Goal: Information Seeking & Learning: Learn about a topic

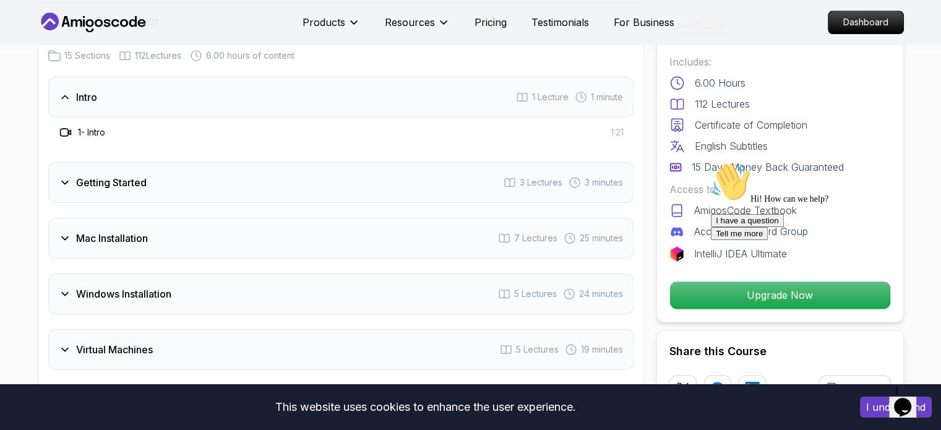
scroll to position [1670, 0]
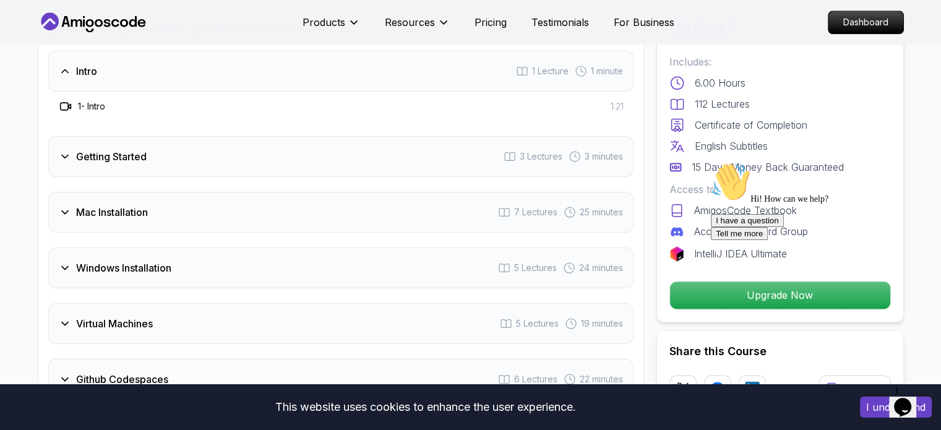
click at [88, 260] on h3 "Windows Installation" at bounding box center [123, 267] width 95 height 15
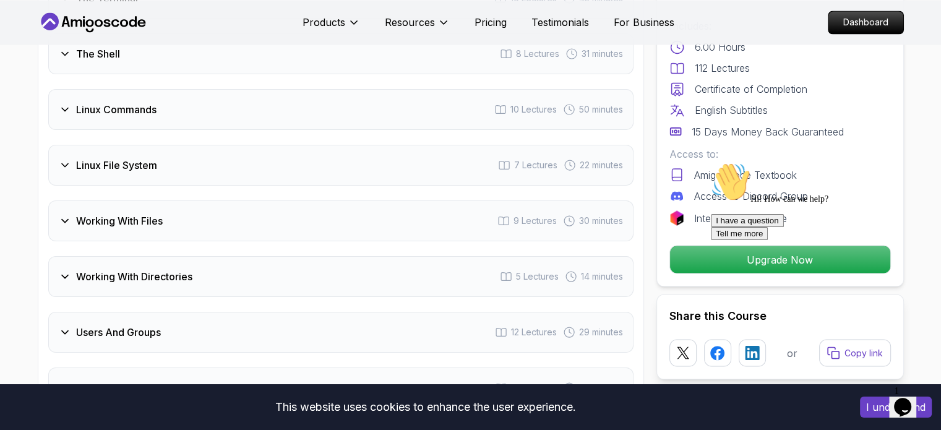
scroll to position [2350, 0]
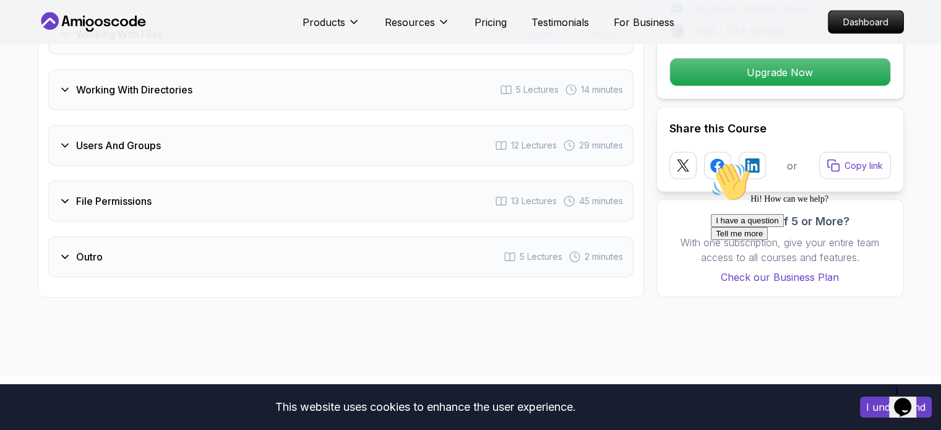
click at [109, 244] on div "Outro 5 Lectures 2 minutes" at bounding box center [340, 256] width 585 height 41
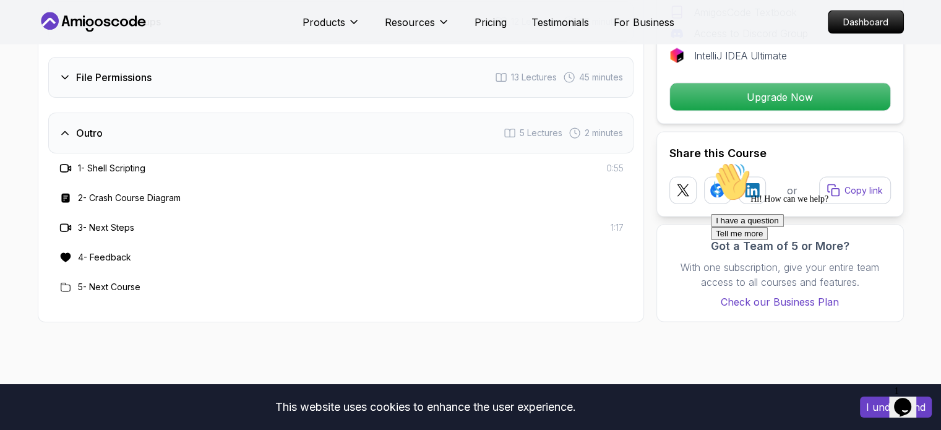
scroll to position [2325, 0]
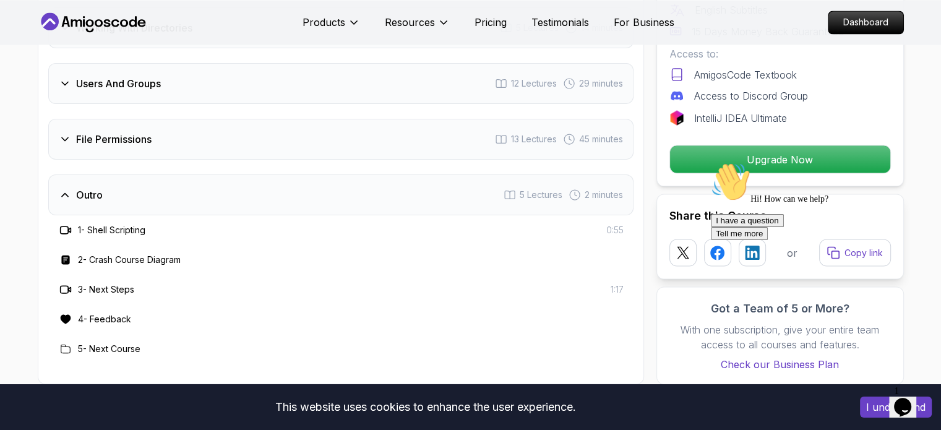
click at [161, 178] on div "Outro 5 Lectures 2 minutes" at bounding box center [340, 194] width 585 height 41
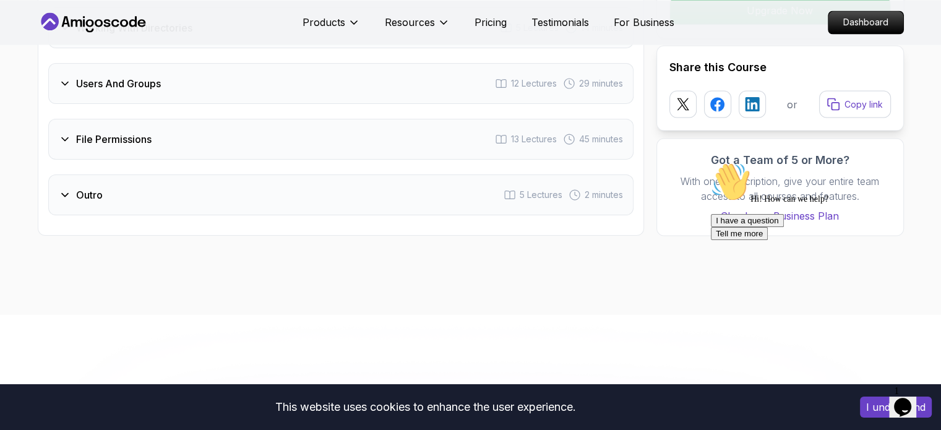
click at [200, 121] on div "File Permissions 13 Lectures 45 minutes" at bounding box center [340, 139] width 585 height 41
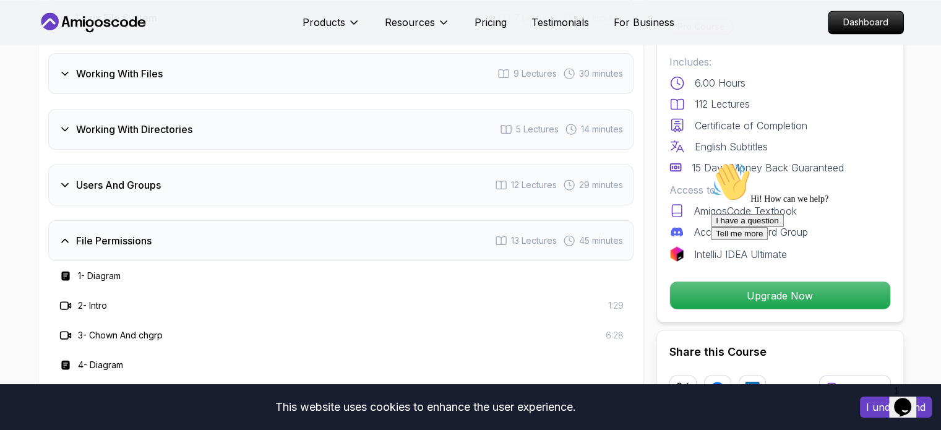
scroll to position [2201, 0]
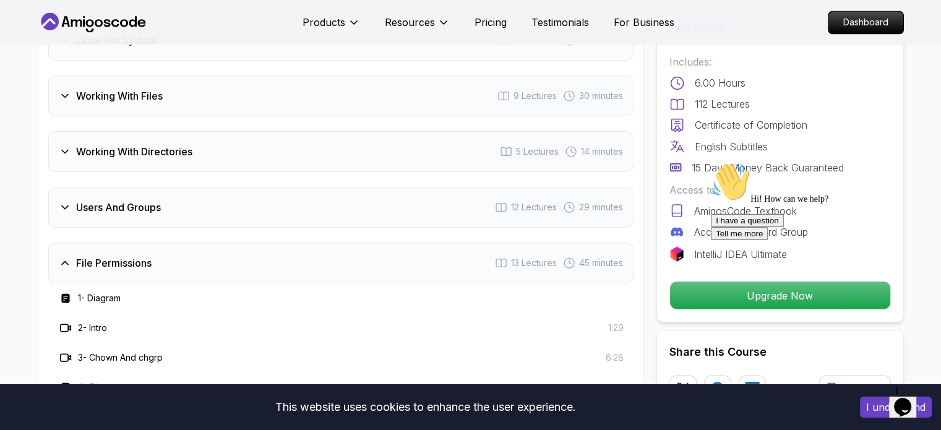
click at [102, 255] on h3 "File Permissions" at bounding box center [113, 262] width 75 height 15
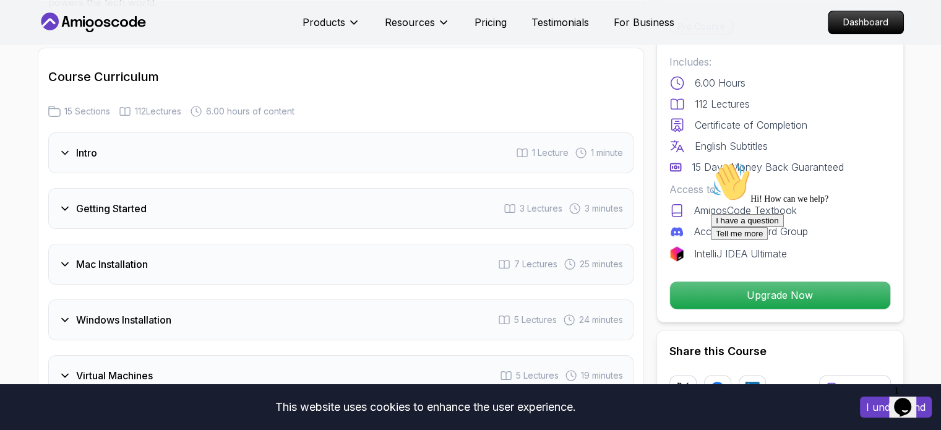
scroll to position [1397, 0]
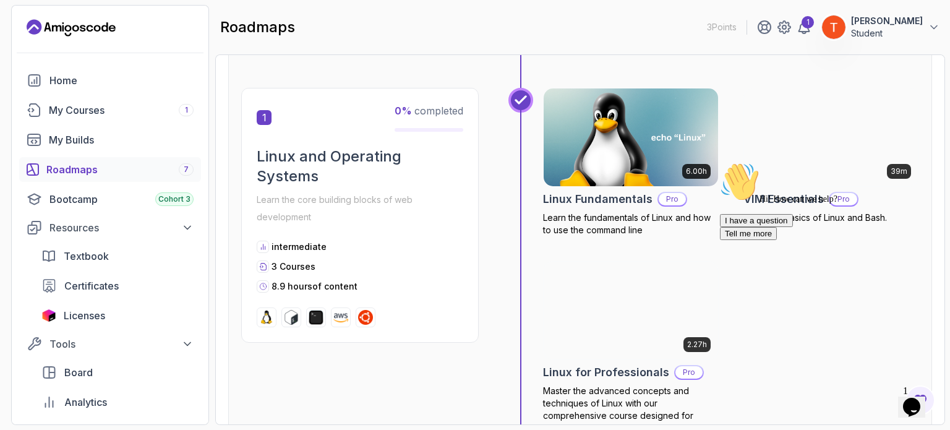
scroll to position [247, 0]
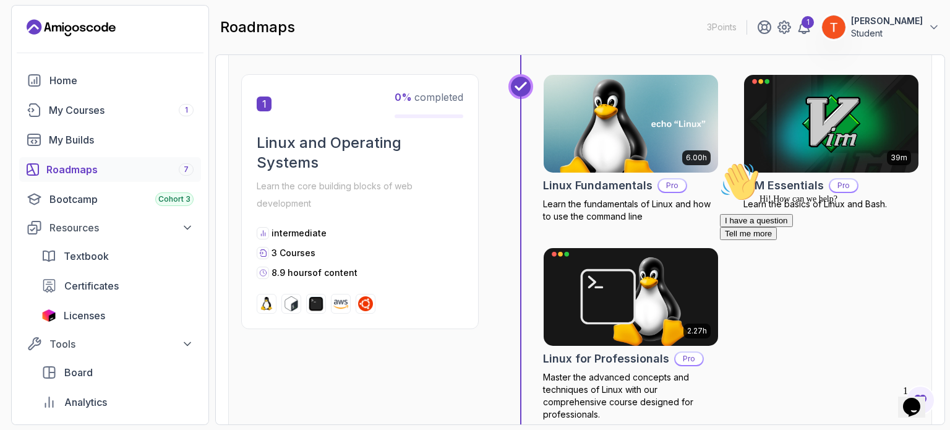
click at [756, 240] on div "I have a question Tell me more" at bounding box center [831, 227] width 223 height 26
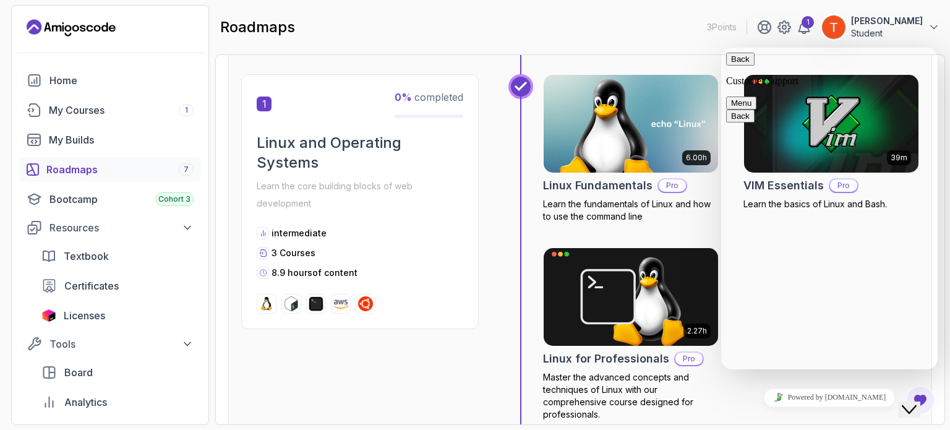
click at [916, 402] on icon "Close Chat This icon closes the chat window." at bounding box center [909, 409] width 15 height 15
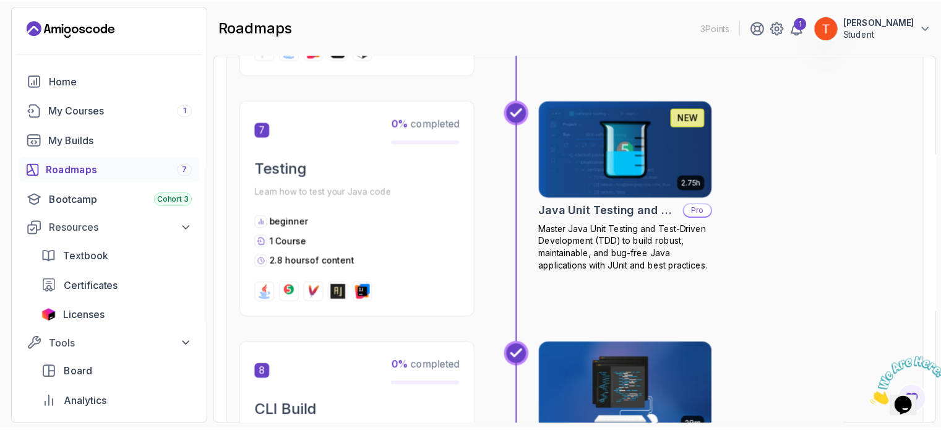
scroll to position [1793, 0]
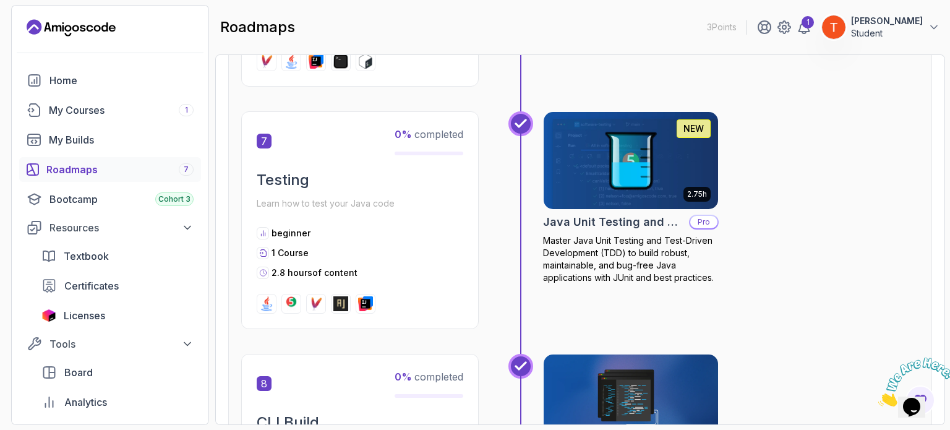
click at [589, 221] on h2 "Java Unit Testing and TDD" at bounding box center [613, 221] width 141 height 17
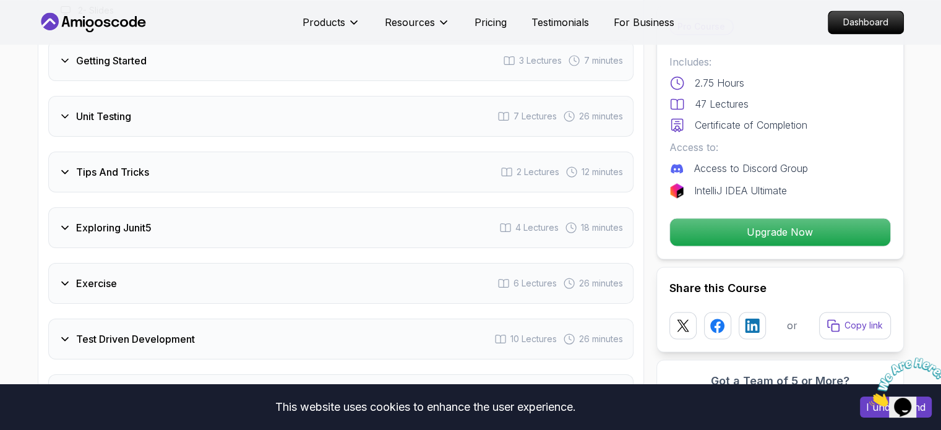
scroll to position [1793, 0]
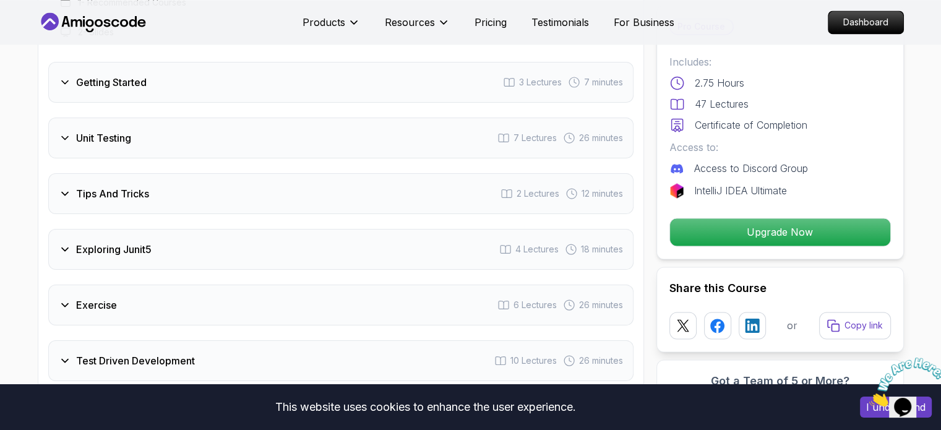
click at [151, 117] on div "Unit Testing 7 Lectures 26 minutes" at bounding box center [340, 137] width 585 height 41
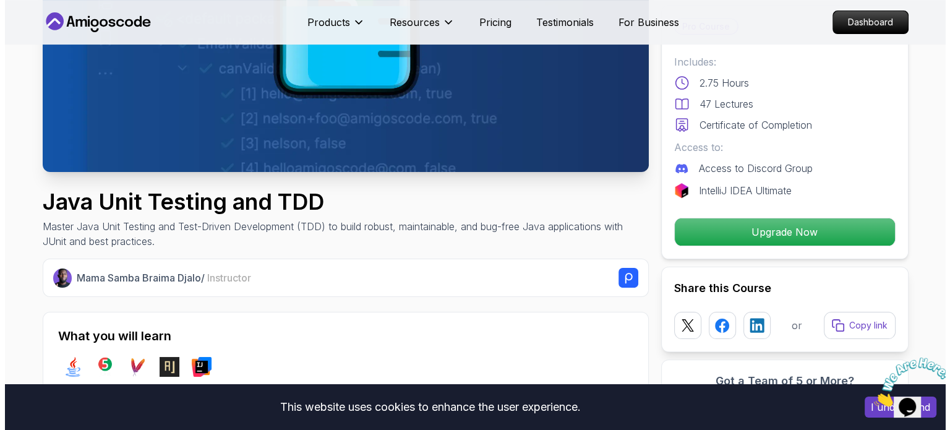
scroll to position [0, 0]
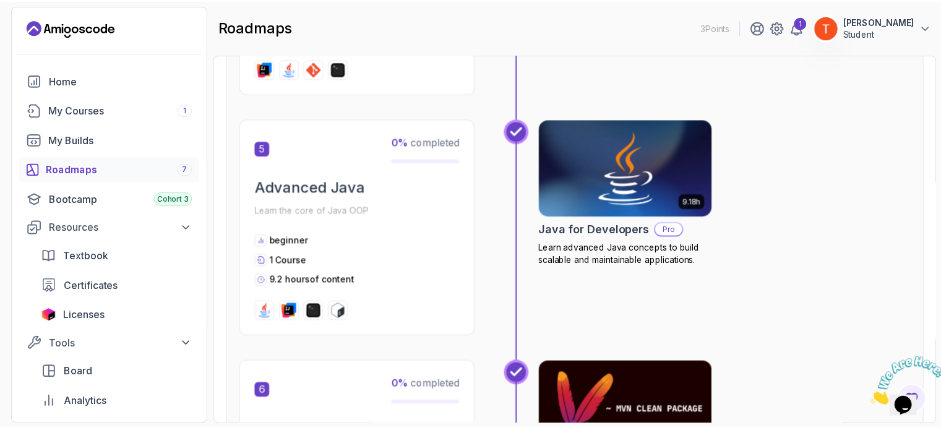
scroll to position [1299, 0]
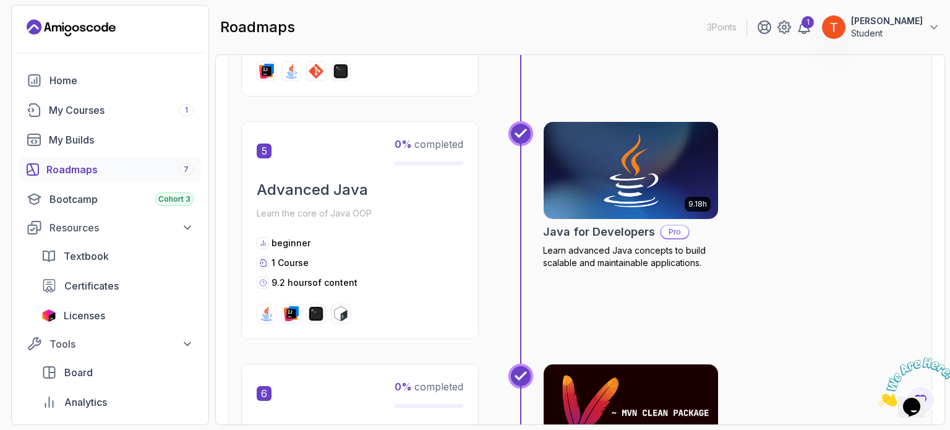
click at [621, 223] on h2 "Java for Developers" at bounding box center [599, 231] width 112 height 17
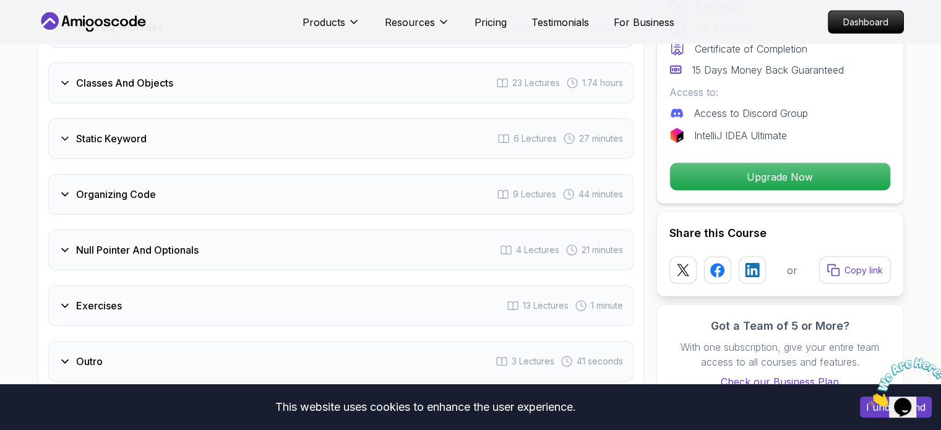
scroll to position [2412, 0]
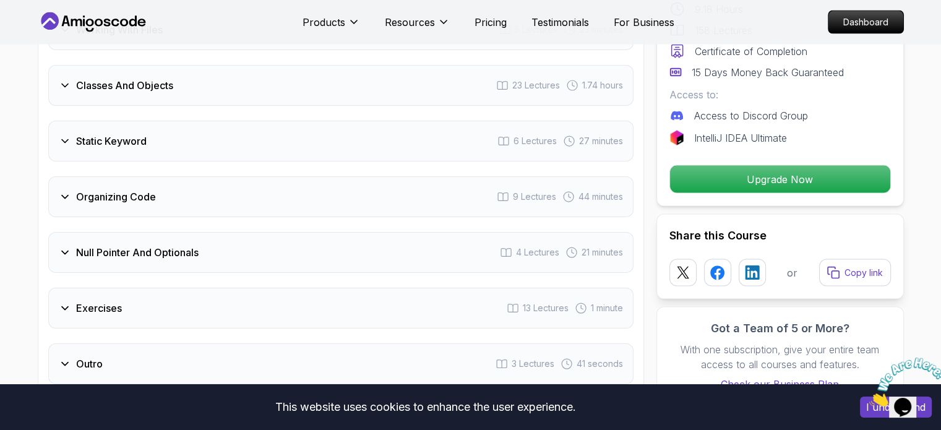
click at [148, 245] on h3 "Null Pointer And Optionals" at bounding box center [137, 252] width 122 height 15
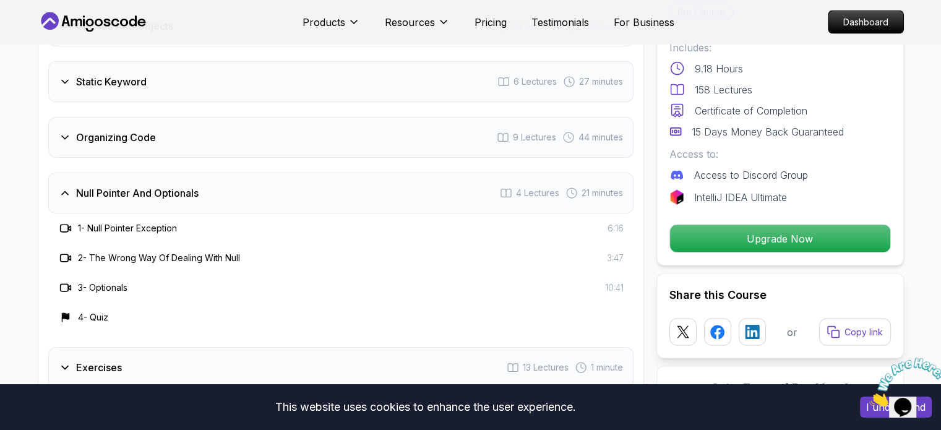
scroll to position [2352, 0]
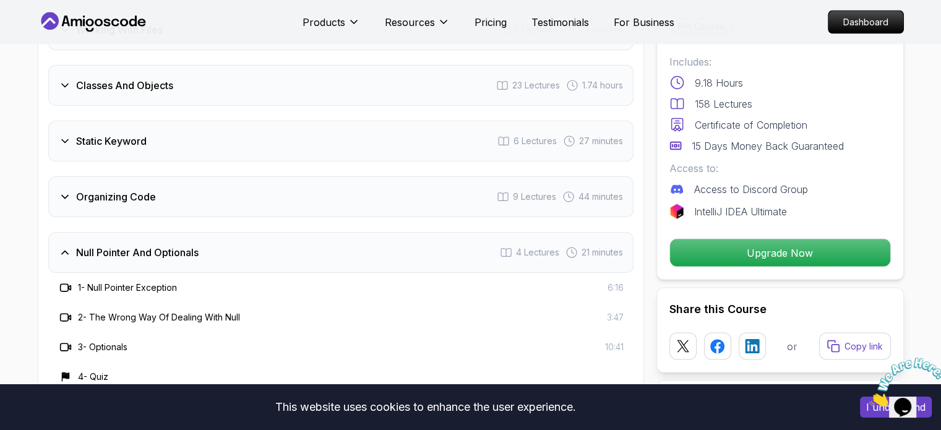
click at [148, 245] on h3 "Null Pointer And Optionals" at bounding box center [137, 252] width 122 height 15
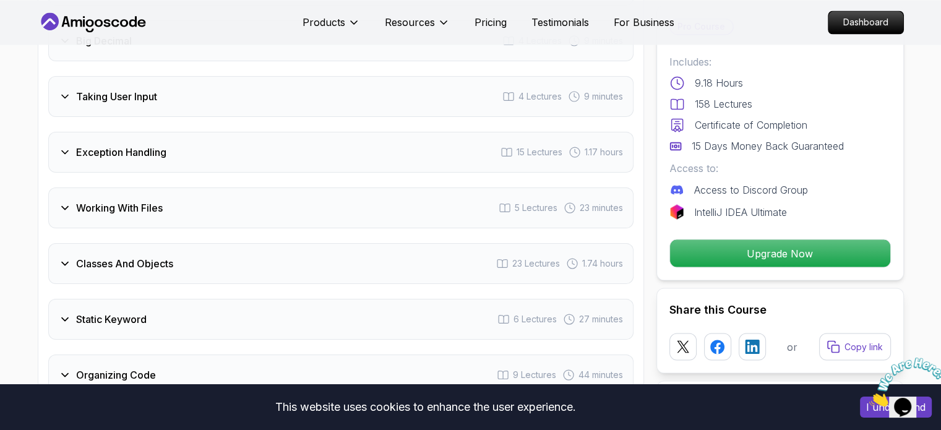
scroll to position [2167, 0]
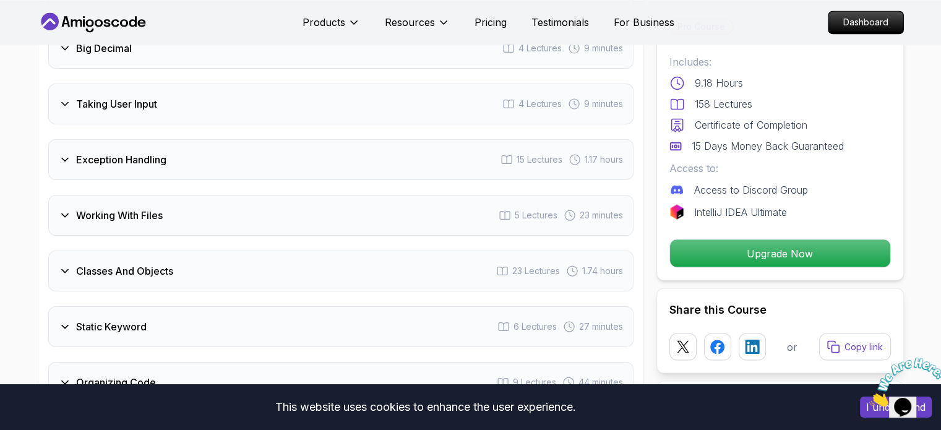
click at [115, 319] on h3 "Static Keyword" at bounding box center [111, 326] width 70 height 15
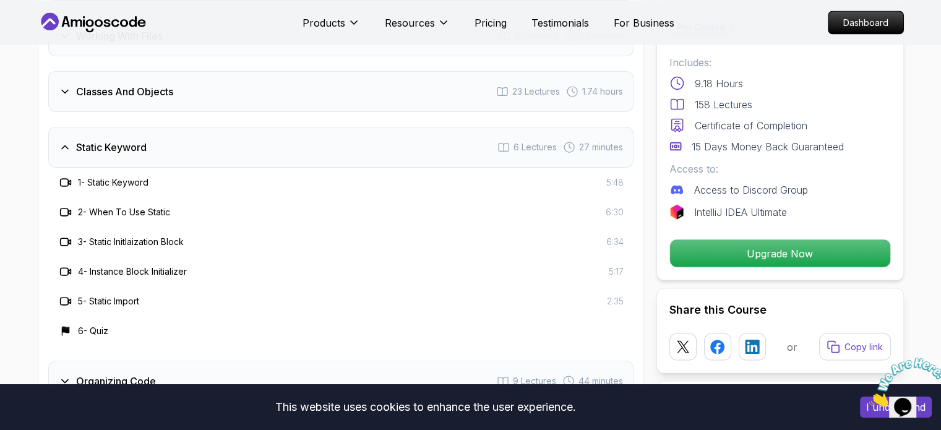
scroll to position [2352, 0]
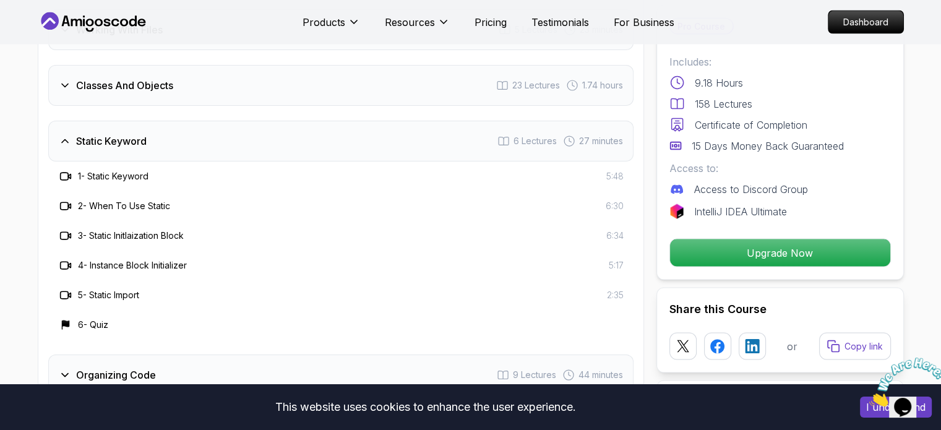
click at [155, 121] on div "Static Keyword 6 Lectures 27 minutes" at bounding box center [340, 141] width 585 height 41
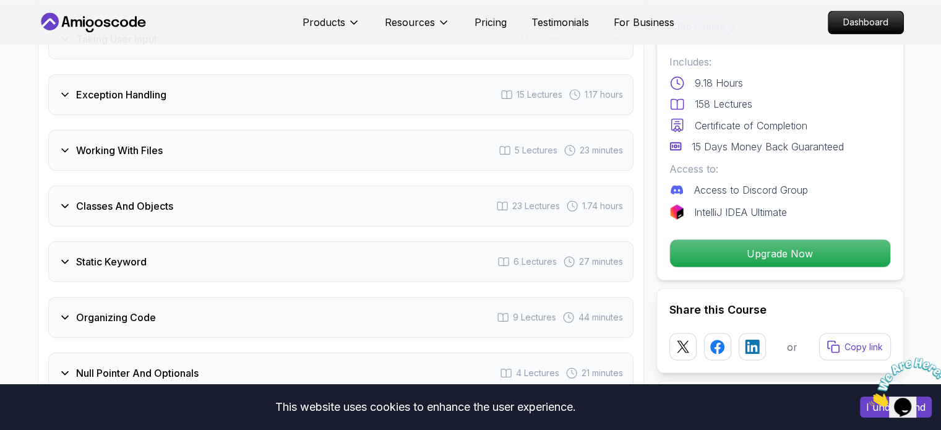
scroll to position [2105, 0]
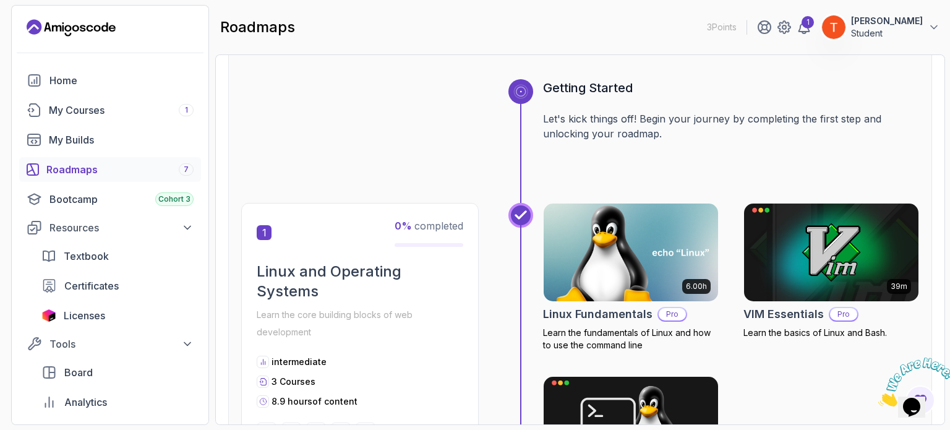
scroll to position [247, 0]
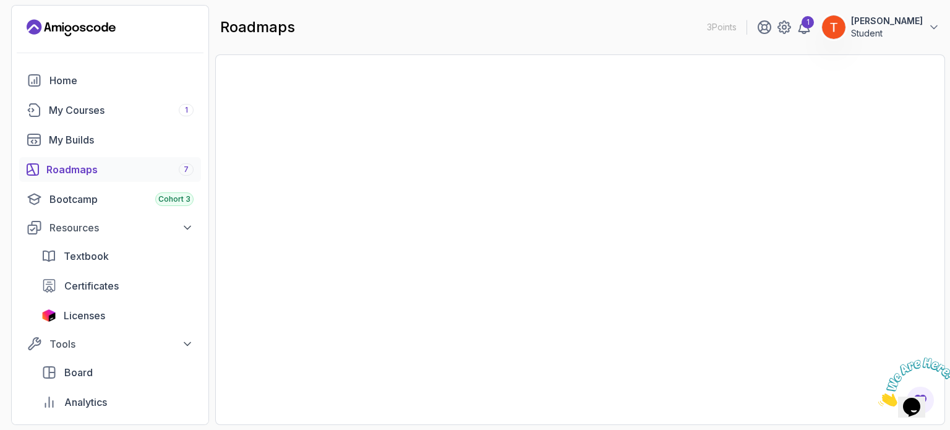
click at [75, 173] on div "Roadmaps 7" at bounding box center [119, 169] width 147 height 15
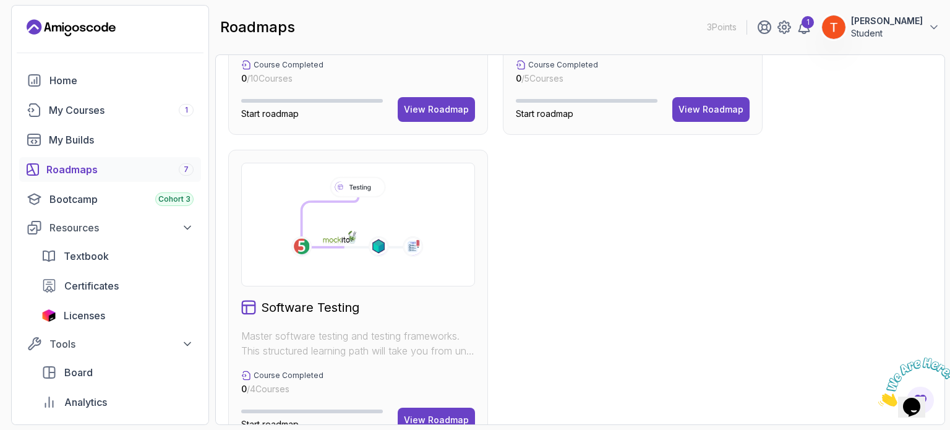
scroll to position [633, 0]
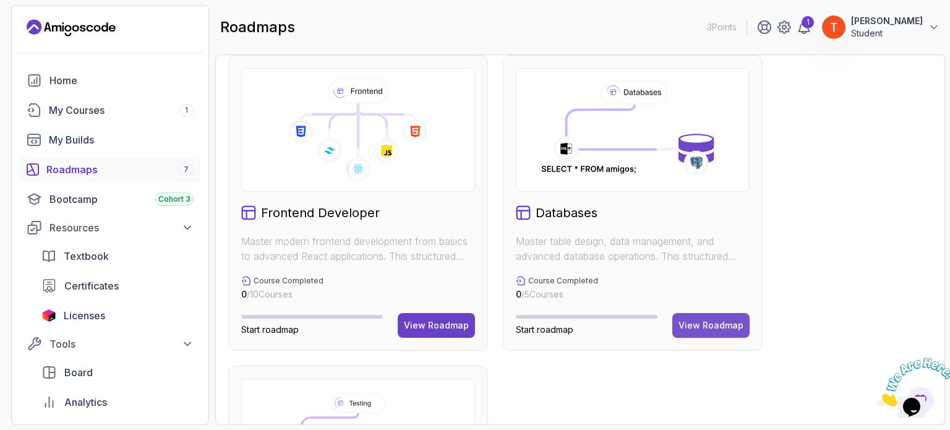
click at [712, 327] on div "View Roadmap" at bounding box center [710, 325] width 65 height 12
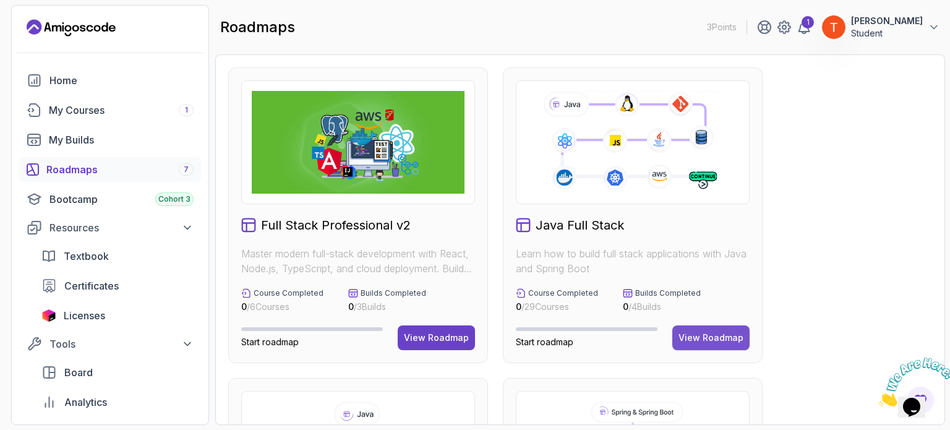
click at [712, 338] on div "View Roadmap" at bounding box center [710, 337] width 65 height 12
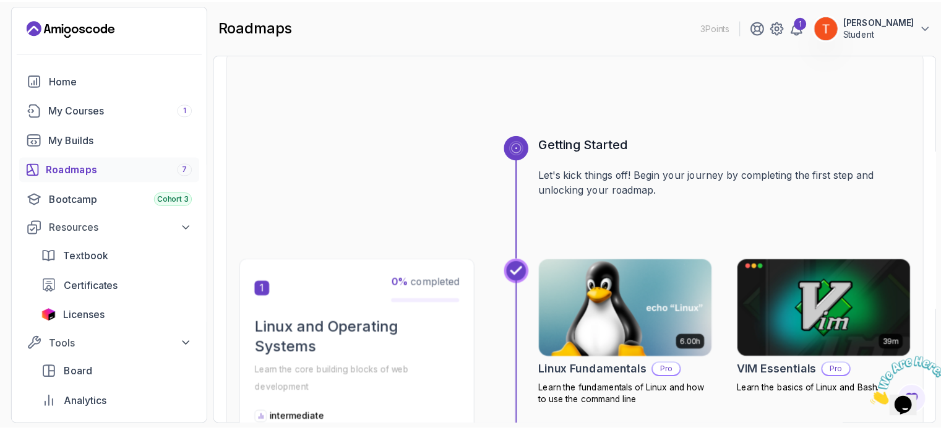
scroll to position [124, 0]
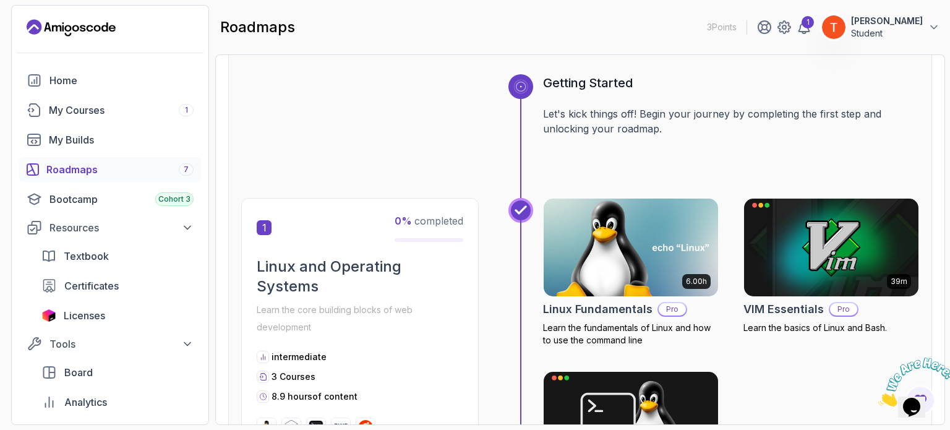
click at [618, 269] on img at bounding box center [630, 247] width 183 height 103
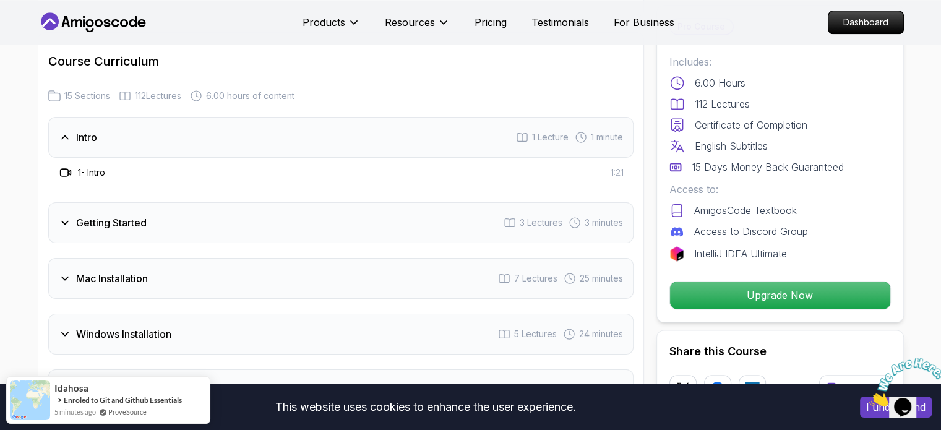
scroll to position [1608, 0]
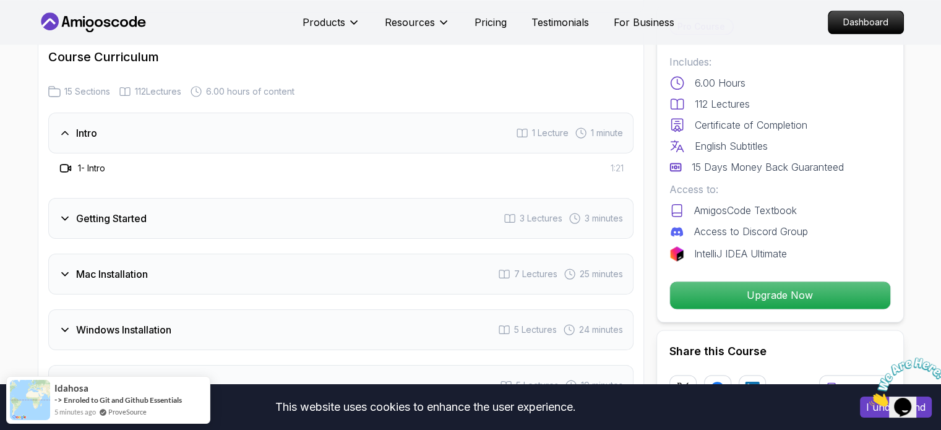
click at [129, 211] on h3 "Getting Started" at bounding box center [111, 218] width 70 height 15
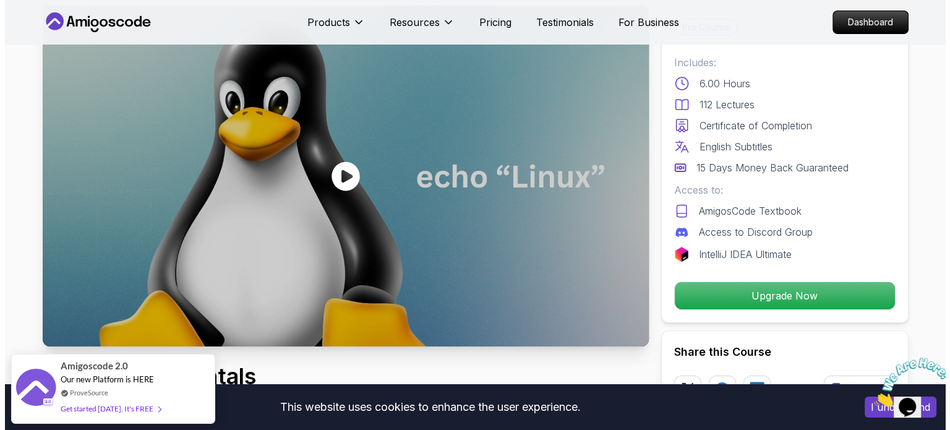
scroll to position [0, 0]
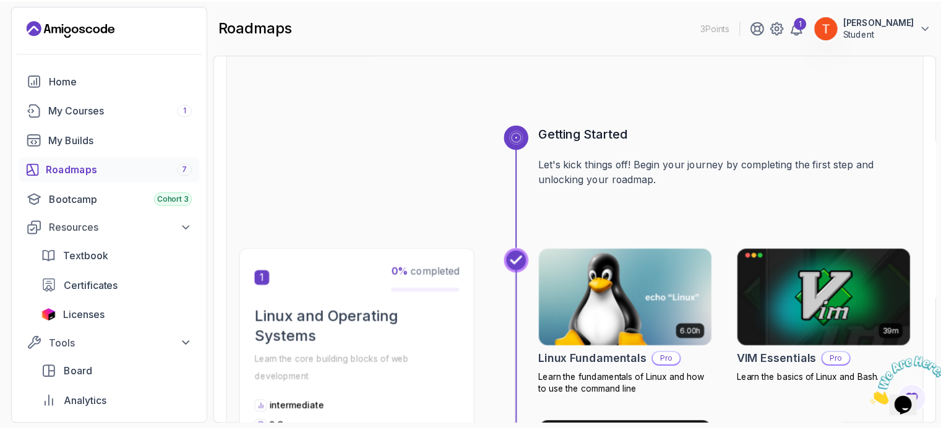
scroll to position [247, 0]
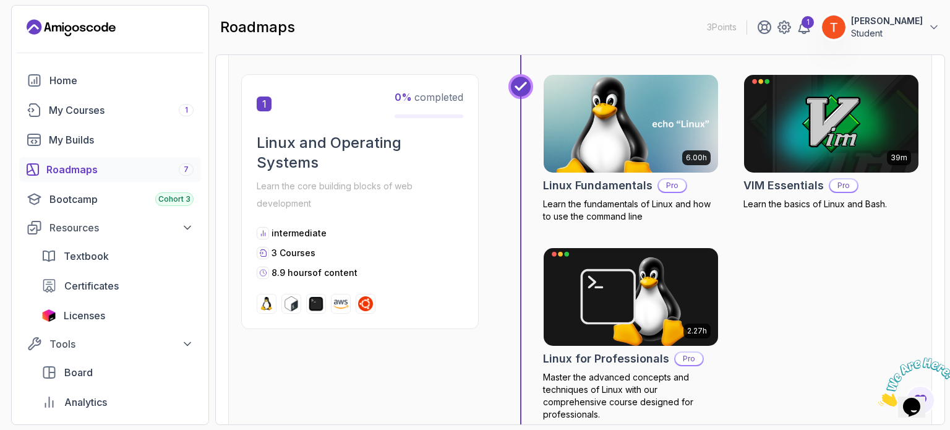
click at [639, 135] on img at bounding box center [630, 123] width 183 height 103
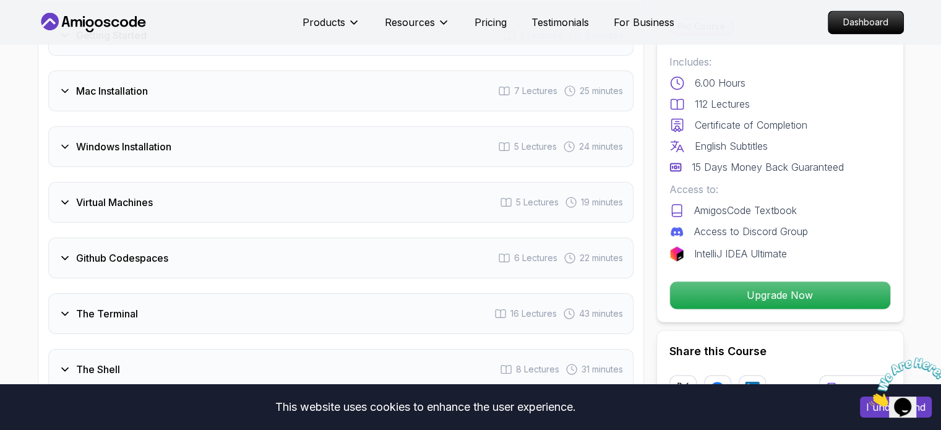
scroll to position [1793, 0]
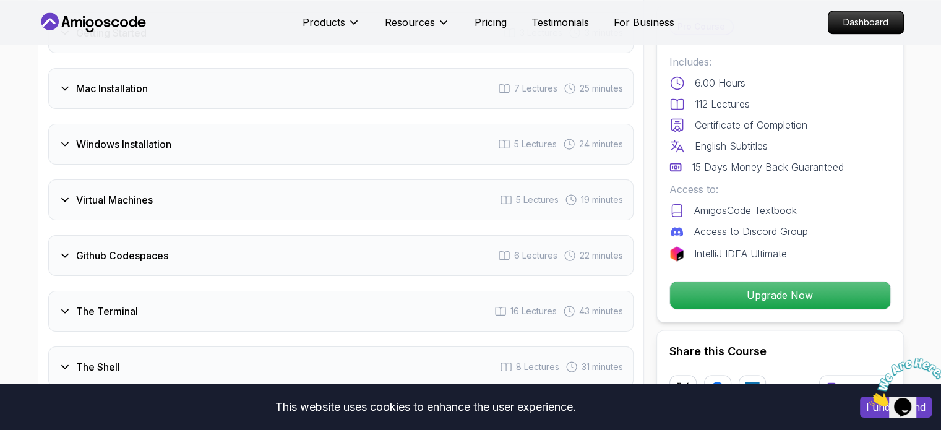
click at [111, 250] on div "Github Codespaces 6 Lectures 22 minutes" at bounding box center [340, 255] width 585 height 41
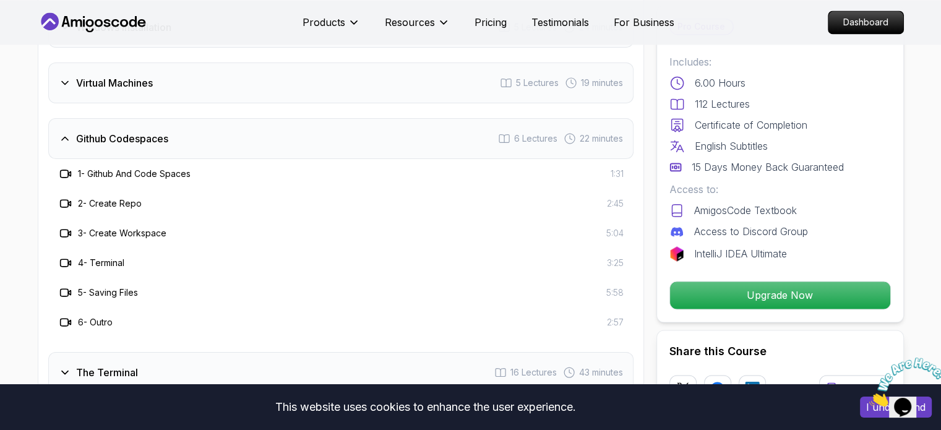
scroll to position [1887, 0]
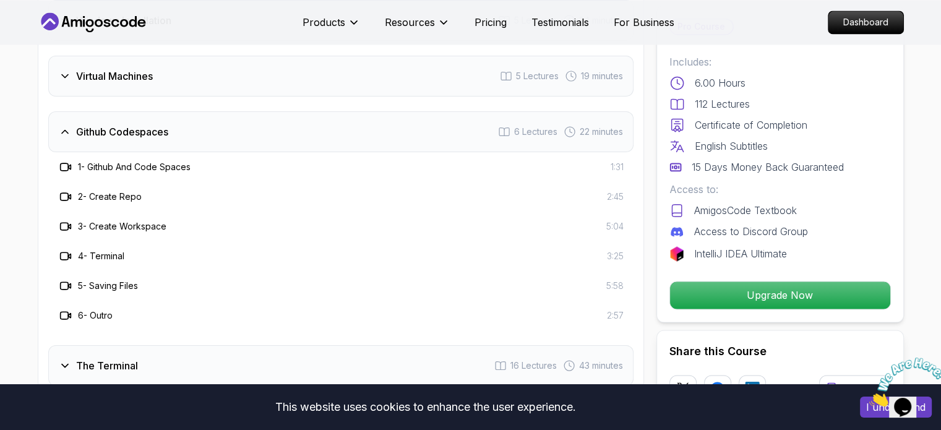
click at [117, 124] on h3 "Github Codespaces" at bounding box center [122, 131] width 92 height 15
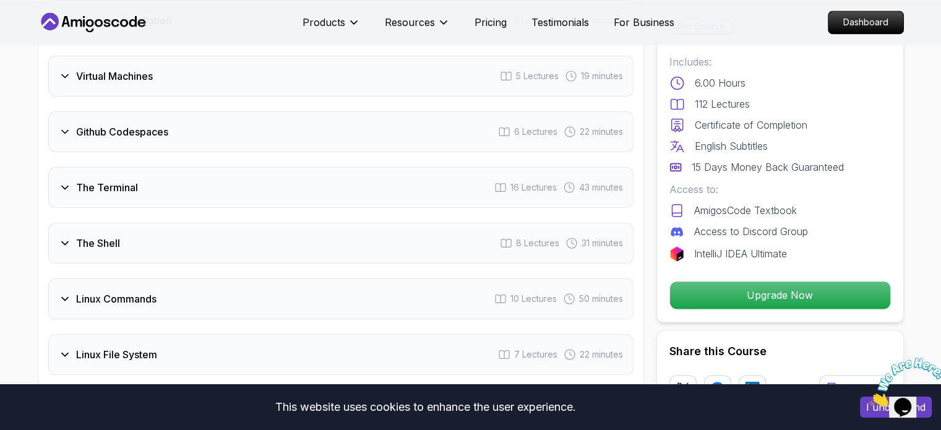
click at [99, 180] on h3 "The Terminal" at bounding box center [107, 187] width 62 height 15
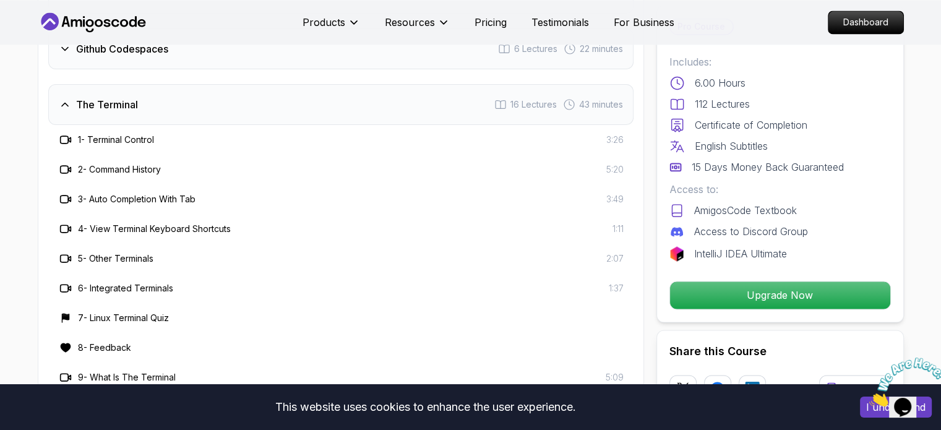
scroll to position [1949, 0]
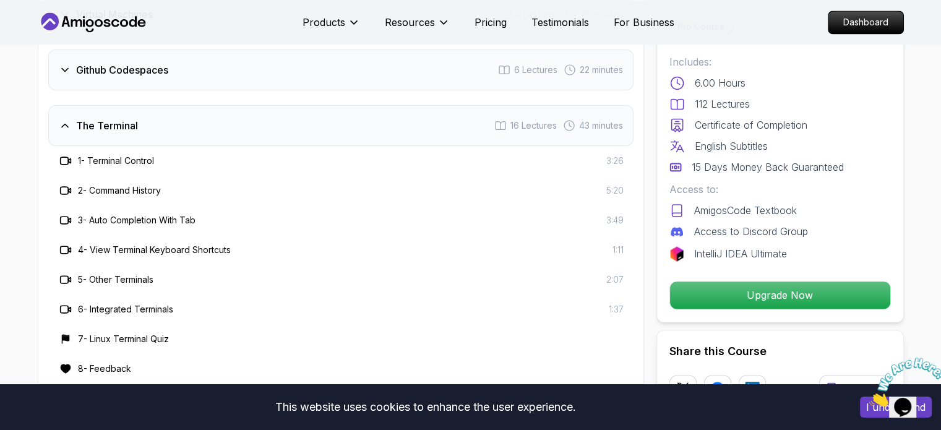
click at [137, 108] on div "The Terminal 16 Lectures 43 minutes" at bounding box center [340, 125] width 585 height 41
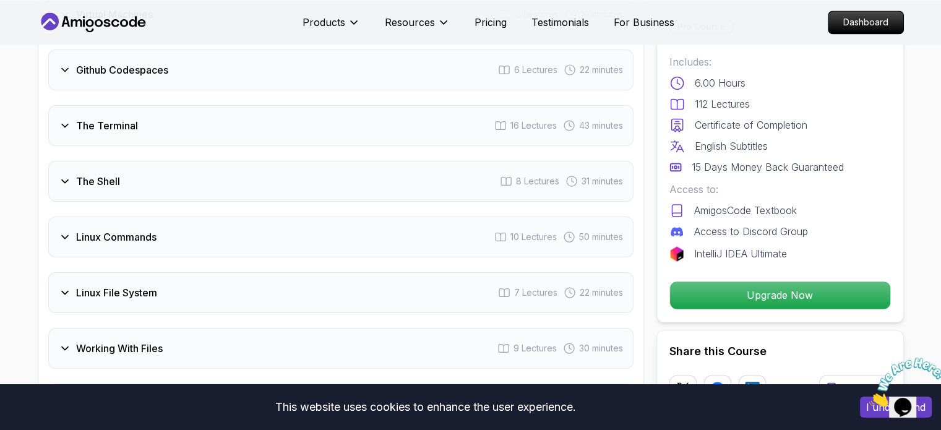
click at [117, 174] on h3 "The Shell" at bounding box center [98, 181] width 44 height 15
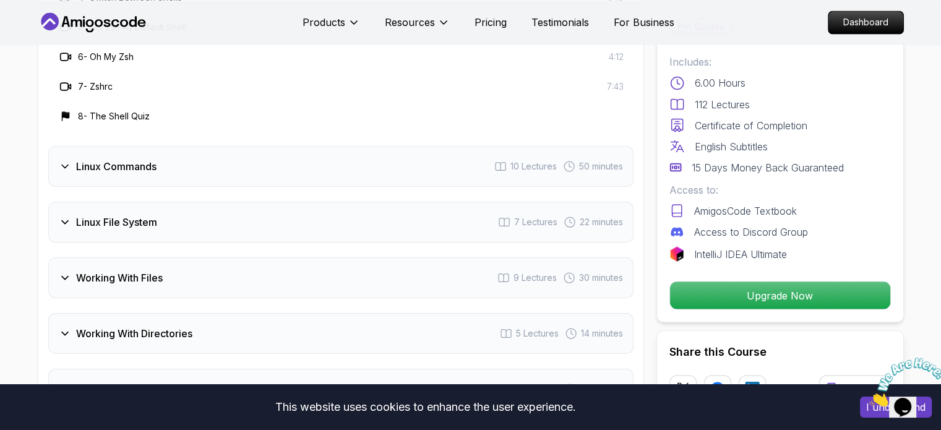
scroll to position [2258, 0]
drag, startPoint x: 128, startPoint y: 133, endPoint x: 120, endPoint y: 137, distance: 9.1
click at [124, 145] on div "Linux Commands 10 Lectures 50 minutes" at bounding box center [340, 165] width 585 height 41
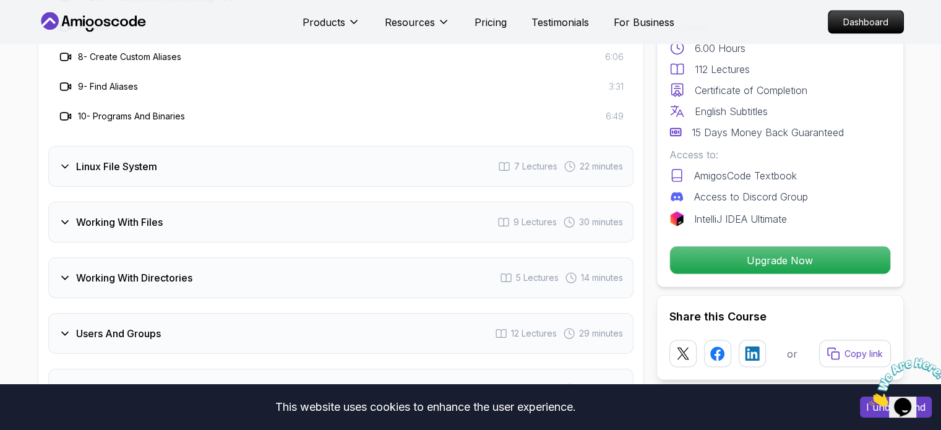
scroll to position [2382, 0]
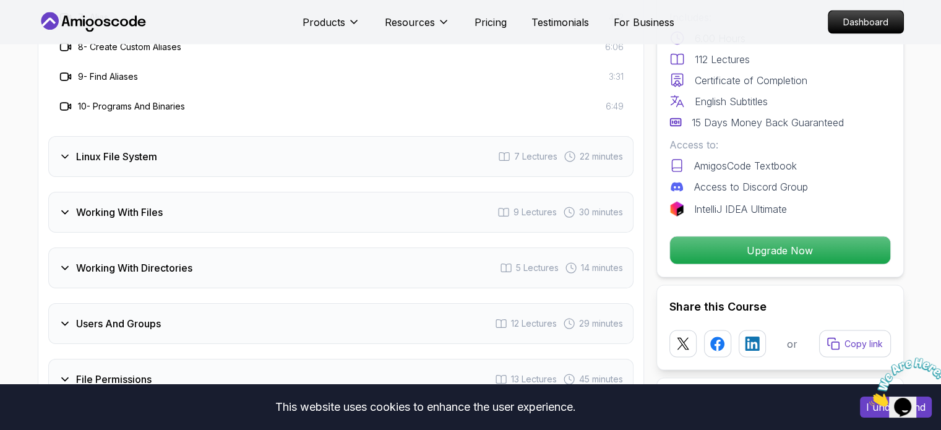
click at [139, 149] on h3 "Linux File System" at bounding box center [116, 156] width 81 height 15
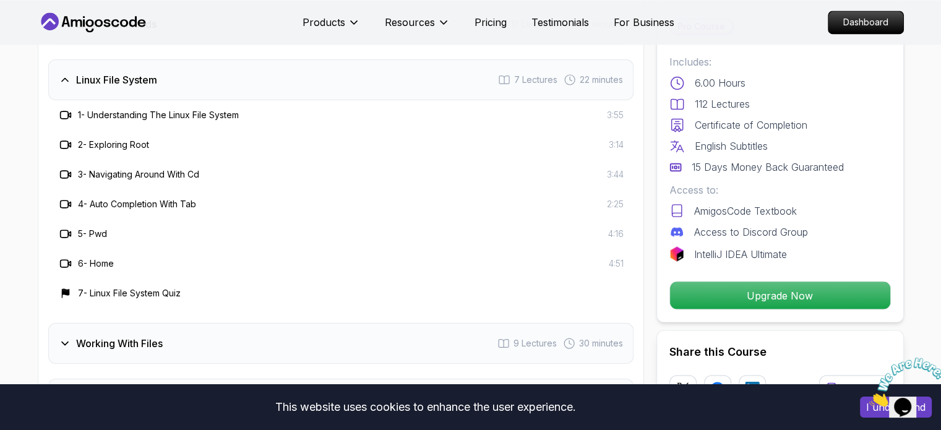
scroll to position [2073, 0]
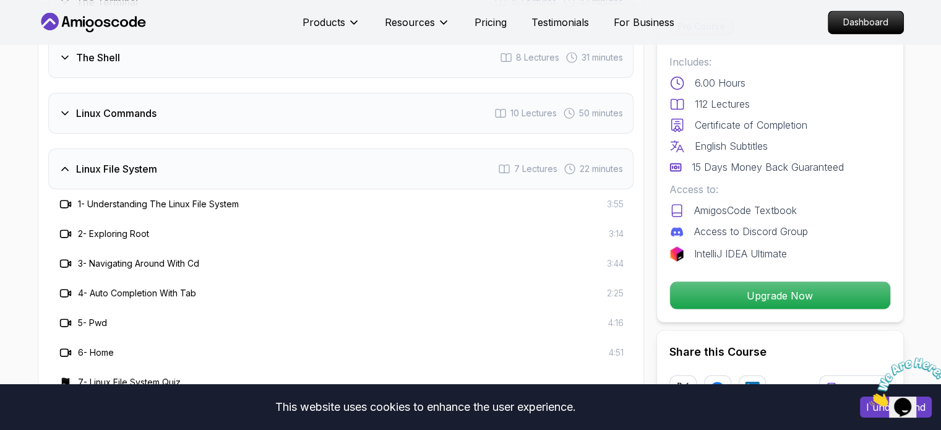
click at [101, 161] on h3 "Linux File System" at bounding box center [116, 168] width 81 height 15
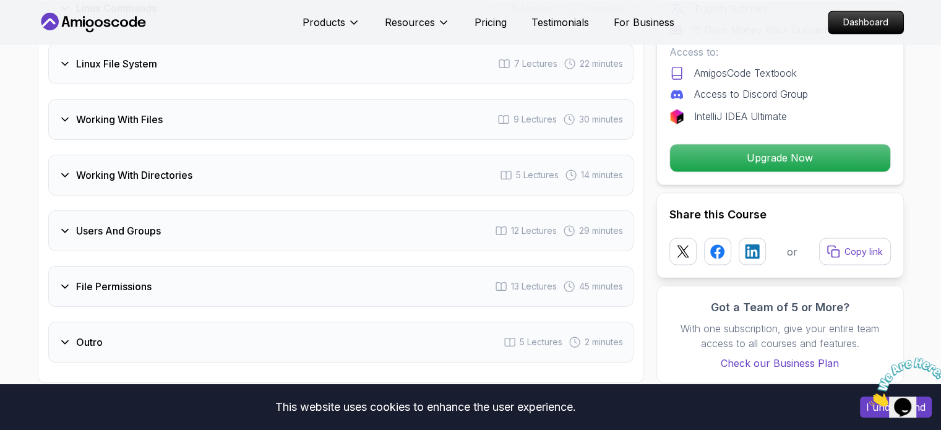
scroll to position [2196, 0]
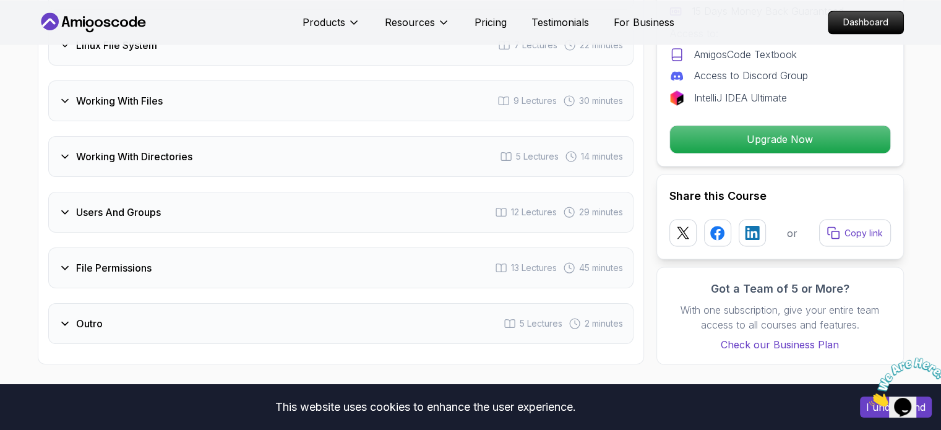
click at [153, 205] on h3 "Users And Groups" at bounding box center [118, 212] width 85 height 15
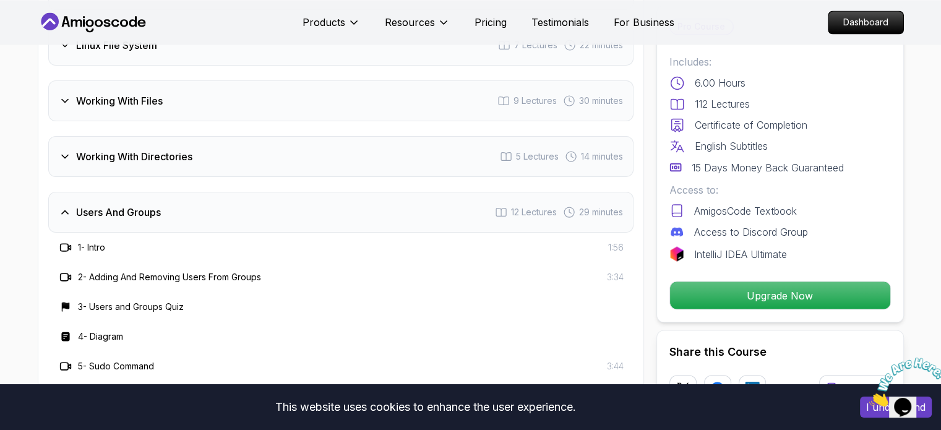
click at [120, 205] on h3 "Users And Groups" at bounding box center [118, 212] width 85 height 15
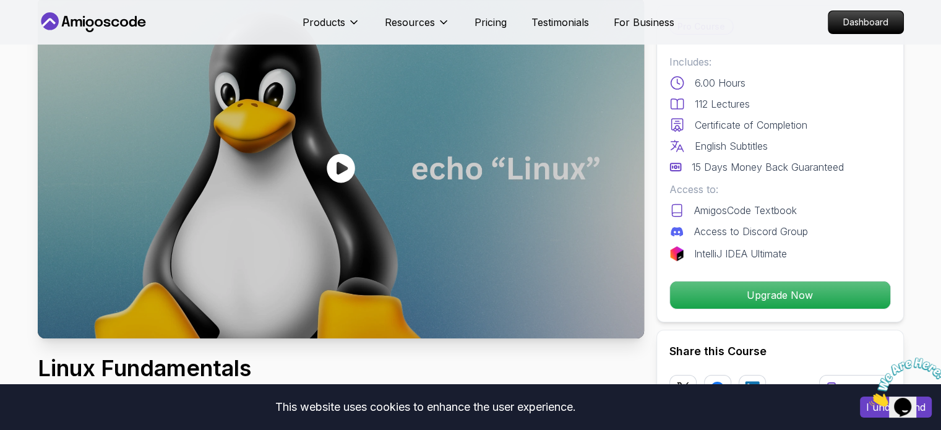
scroll to position [186, 0]
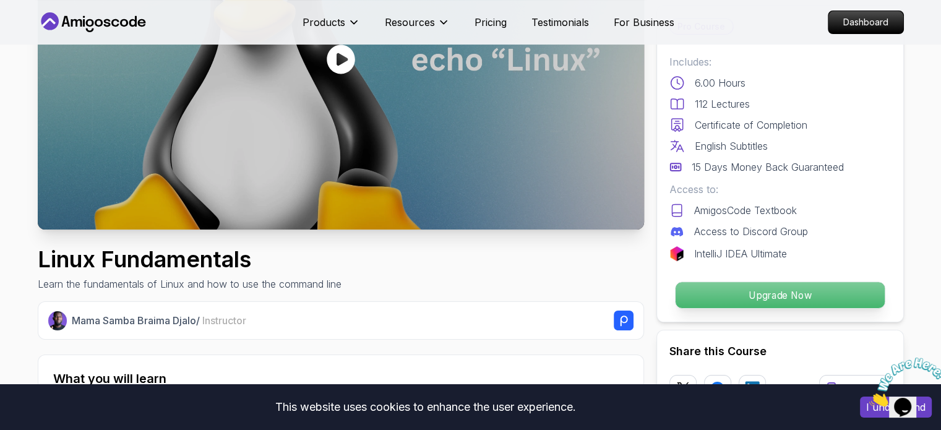
click at [759, 291] on p "Upgrade Now" at bounding box center [779, 295] width 209 height 26
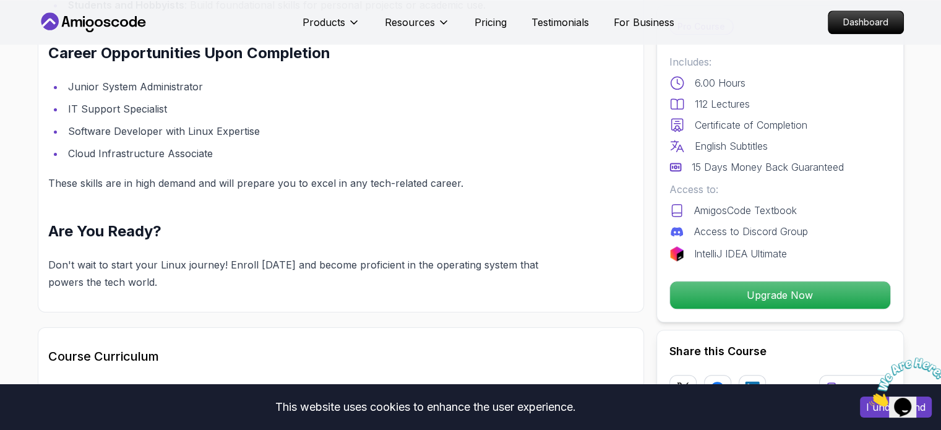
scroll to position [1237, 0]
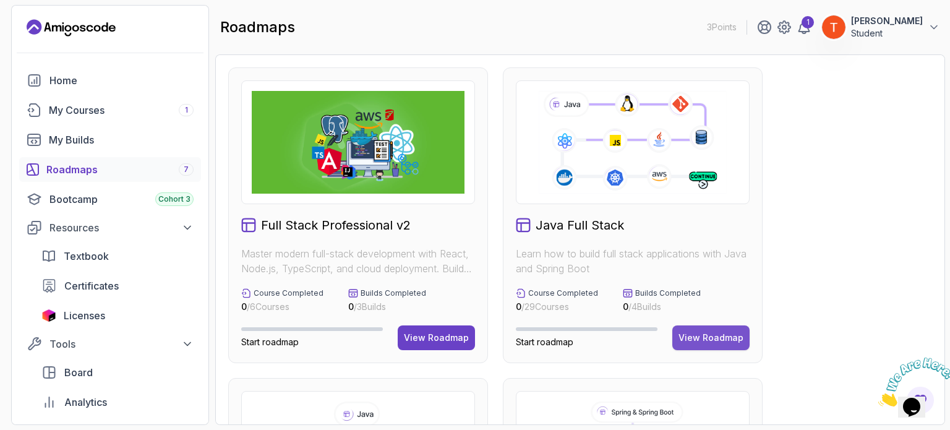
click at [737, 341] on div "View Roadmap" at bounding box center [710, 337] width 65 height 12
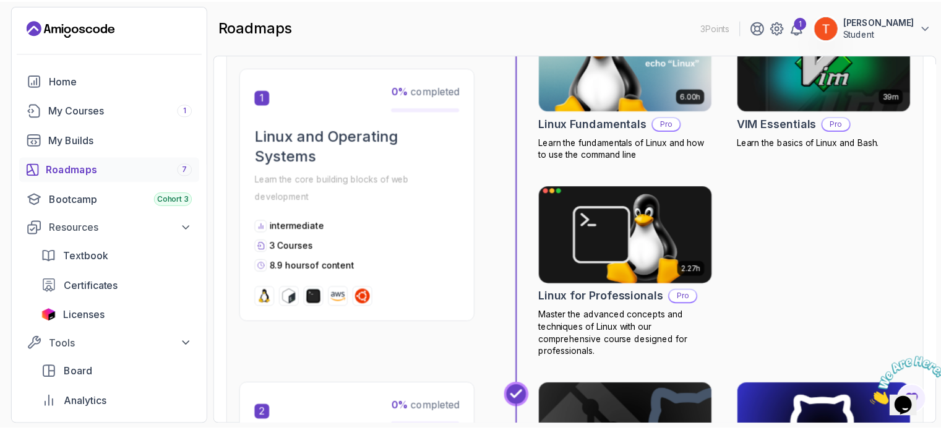
scroll to position [247, 0]
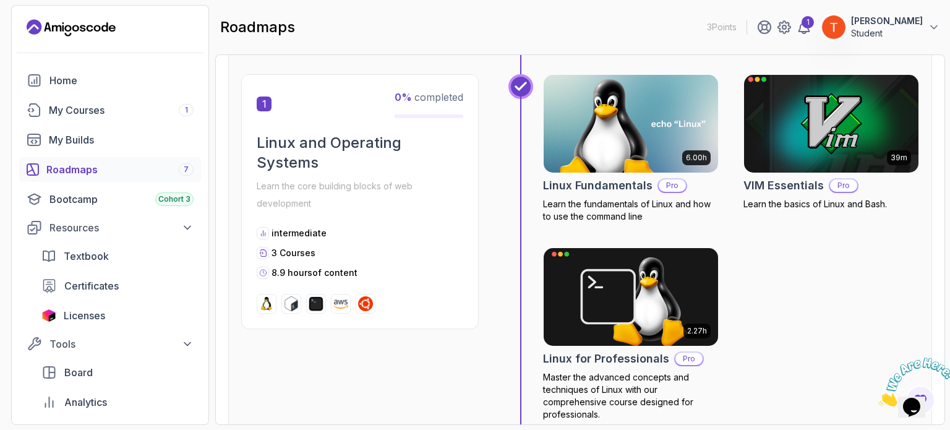
click at [784, 181] on h2 "VIM Essentials" at bounding box center [783, 185] width 80 height 17
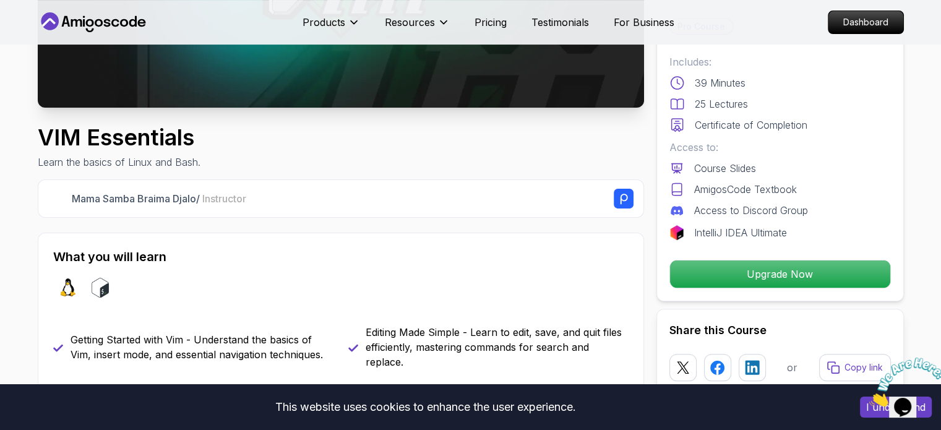
scroll to position [309, 0]
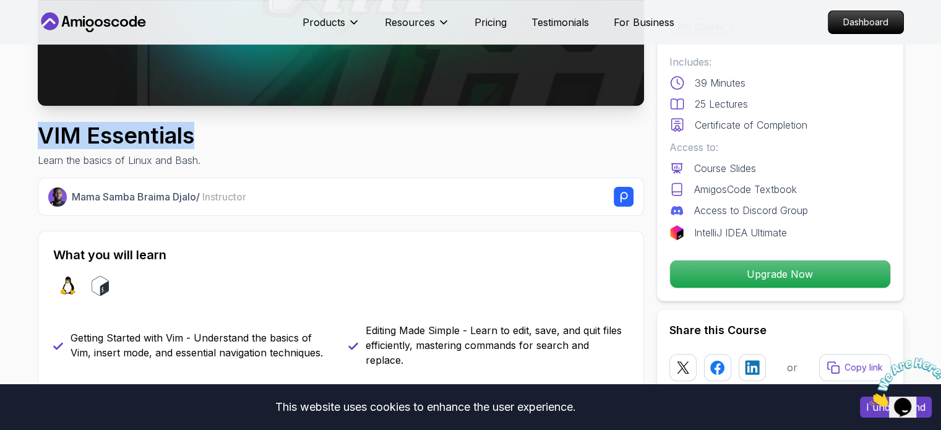
copy h1 "VIM Essentials"
drag, startPoint x: 37, startPoint y: 137, endPoint x: 214, endPoint y: 138, distance: 176.9
click at [214, 138] on div "VIM Essentials Learn the basics of Linux and Bash." at bounding box center [341, 145] width 606 height 45
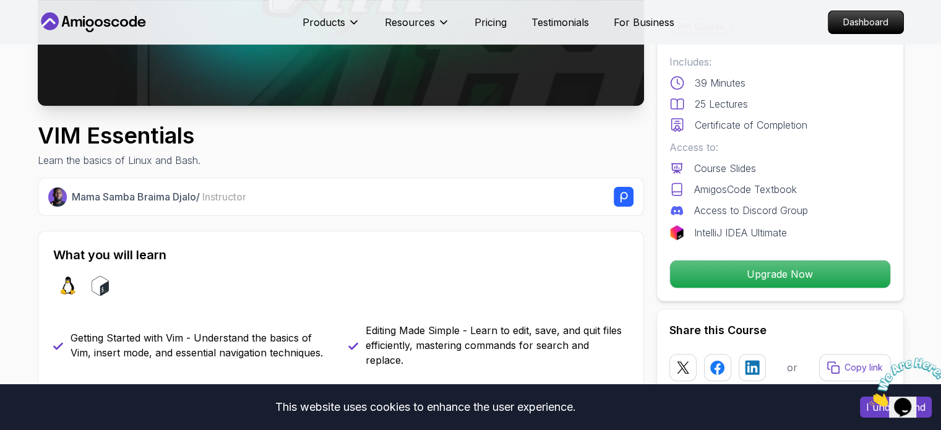
click at [226, 205] on div "Mama Samba Braima Djalo / Instructor" at bounding box center [352, 197] width 561 height 20
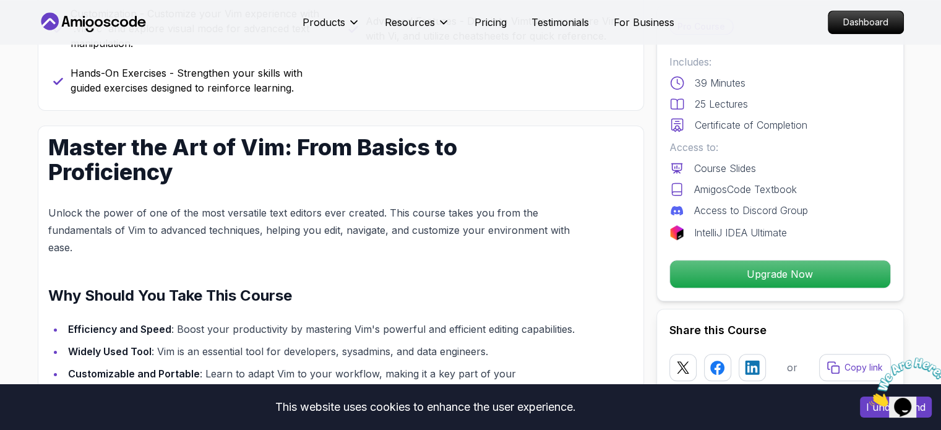
scroll to position [804, 0]
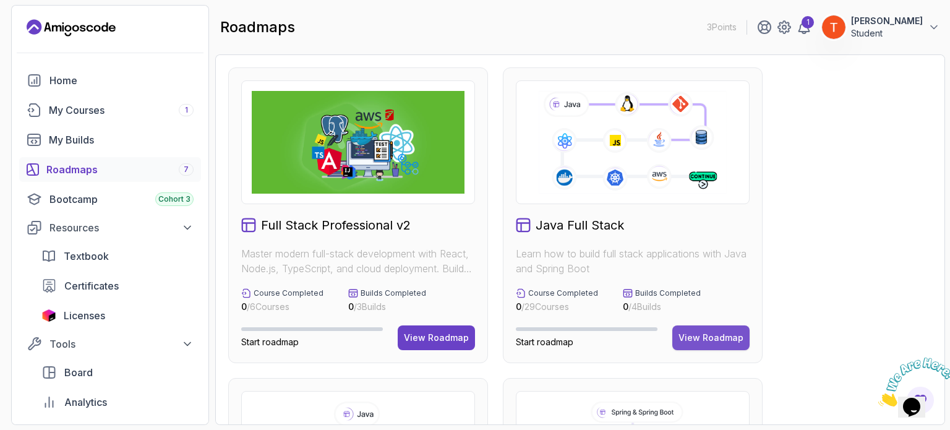
click at [706, 331] on div "View Roadmap" at bounding box center [710, 337] width 65 height 12
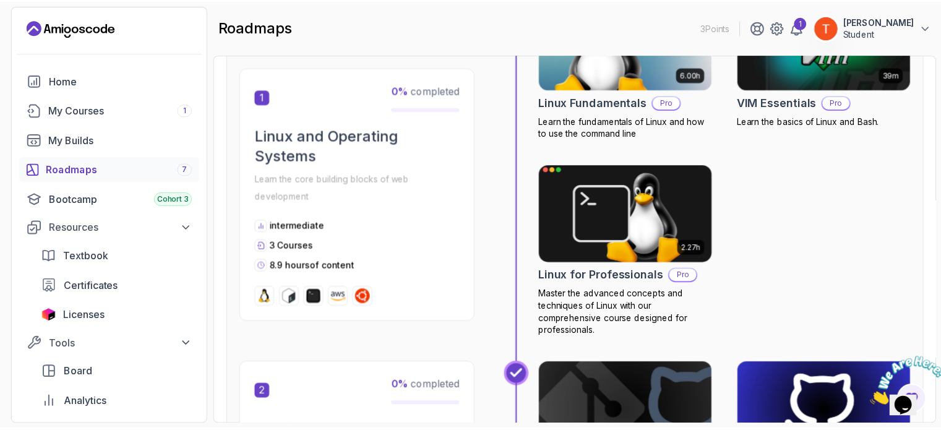
scroll to position [309, 0]
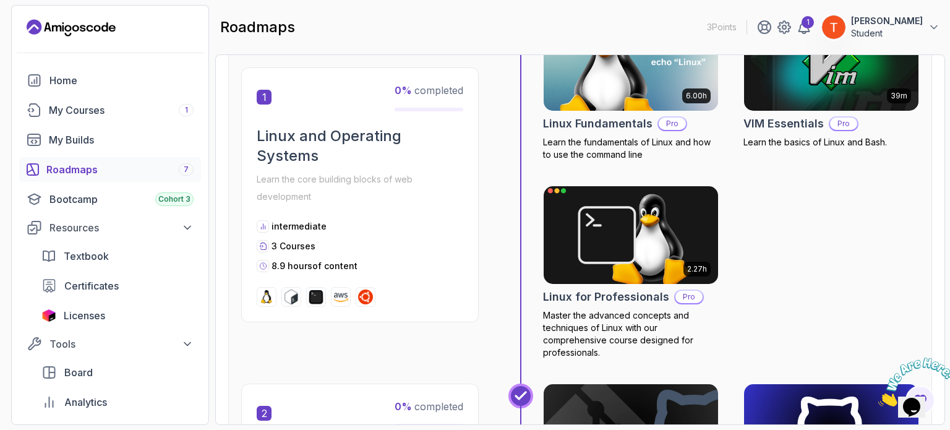
click at [617, 249] on img at bounding box center [630, 235] width 183 height 103
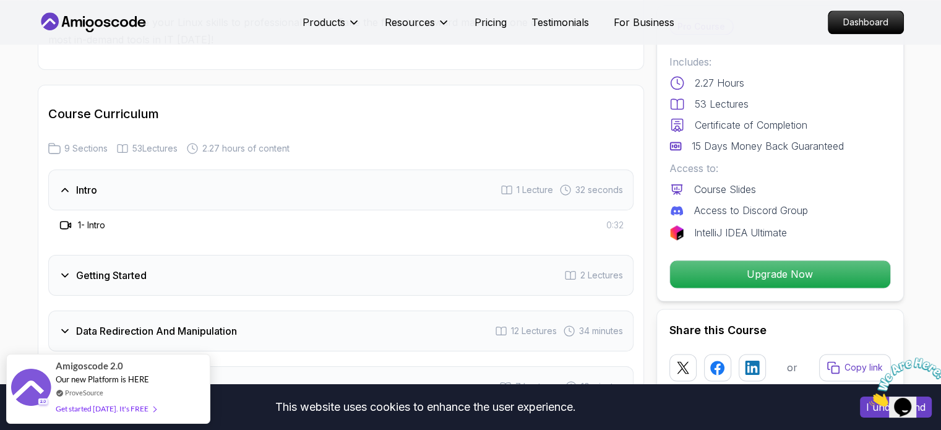
scroll to position [1731, 0]
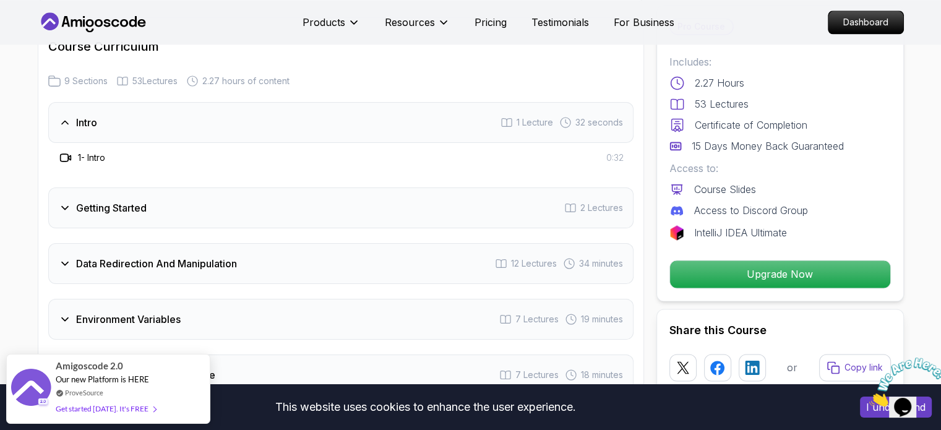
click at [111, 213] on h3 "Getting Started" at bounding box center [111, 207] width 70 height 15
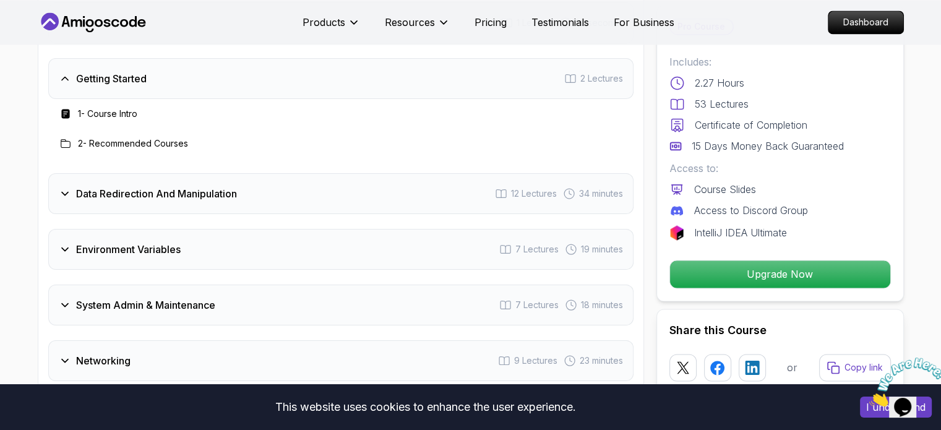
scroll to position [1855, 0]
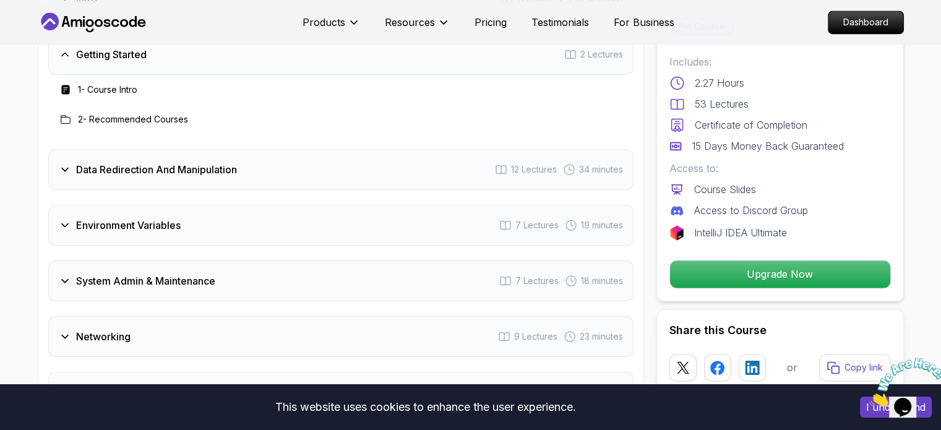
click at [173, 162] on h3 "Data Redirection And Manipulation" at bounding box center [156, 169] width 161 height 15
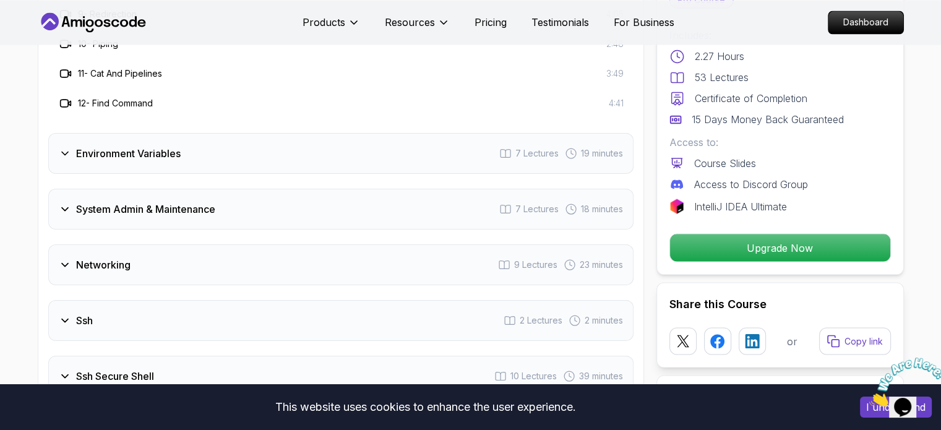
scroll to position [2226, 0]
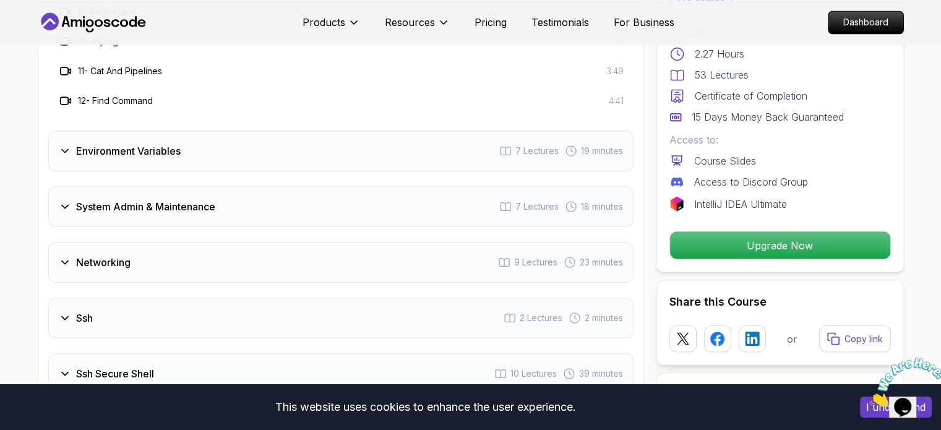
click at [163, 158] on div "Environment Variables 7 Lectures 19 minutes" at bounding box center [340, 150] width 585 height 41
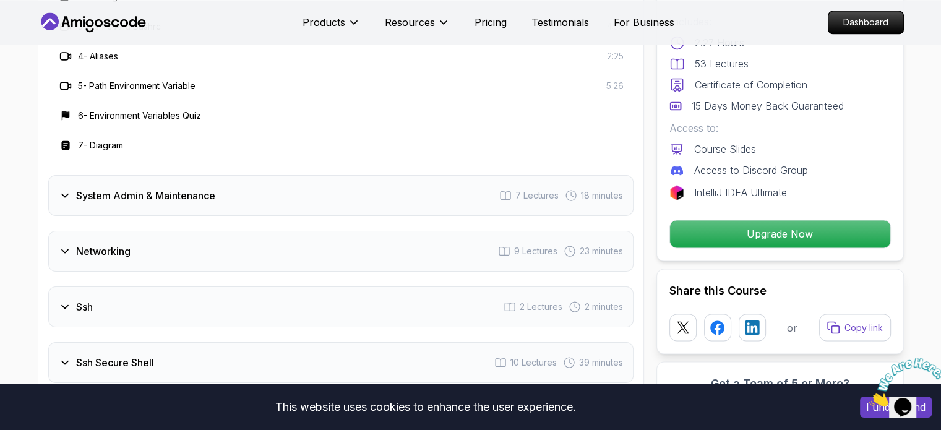
scroll to position [2102, 0]
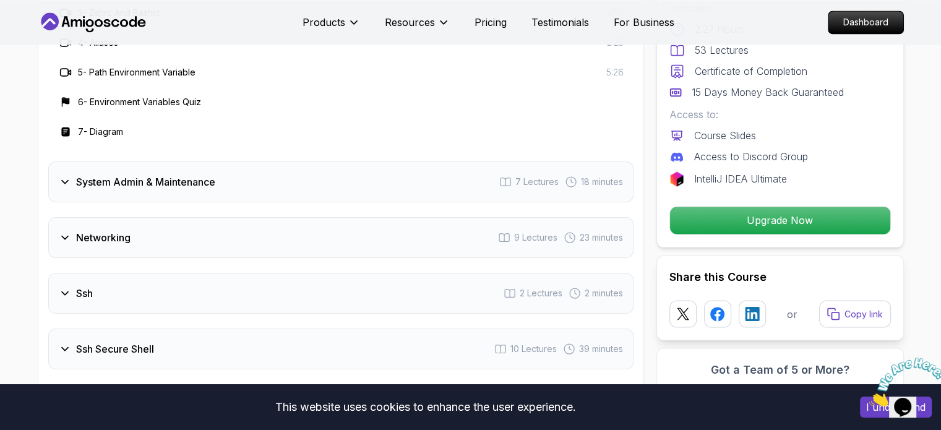
click at [124, 174] on h3 "System Admin & Maintenance" at bounding box center [145, 181] width 139 height 15
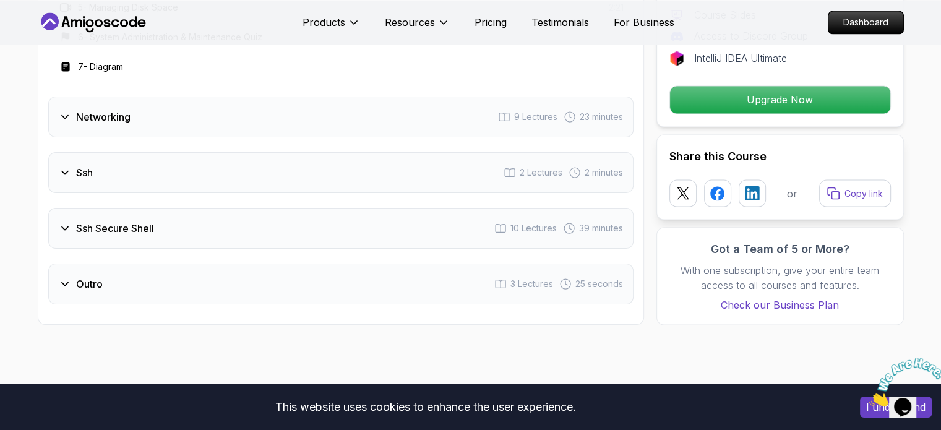
scroll to position [2226, 0]
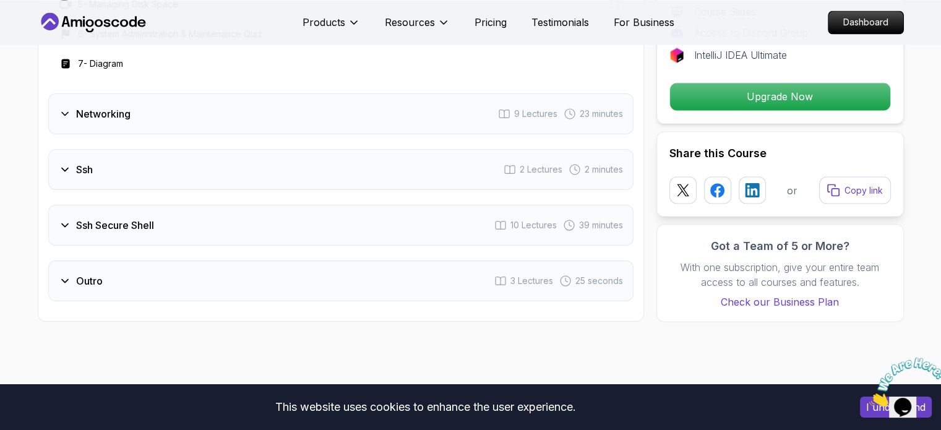
click at [173, 113] on div "Networking 9 Lectures 23 minutes" at bounding box center [340, 113] width 585 height 41
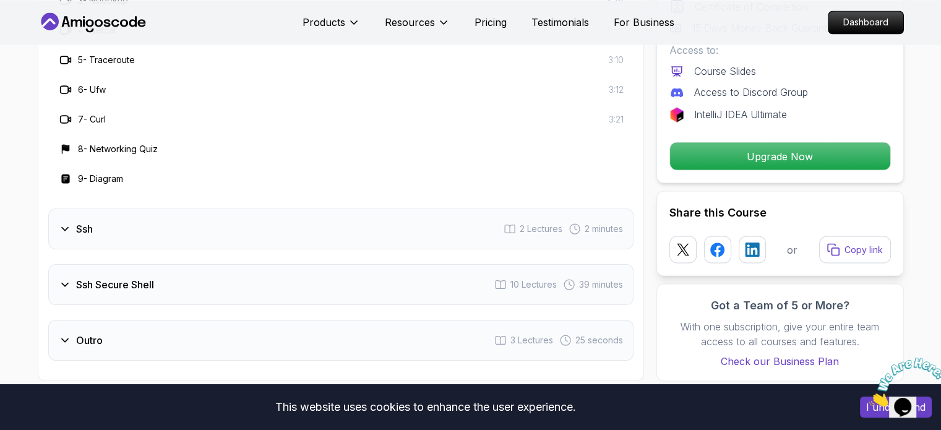
click at [114, 223] on div "Ssh 2 Lectures 2 minutes" at bounding box center [340, 228] width 585 height 41
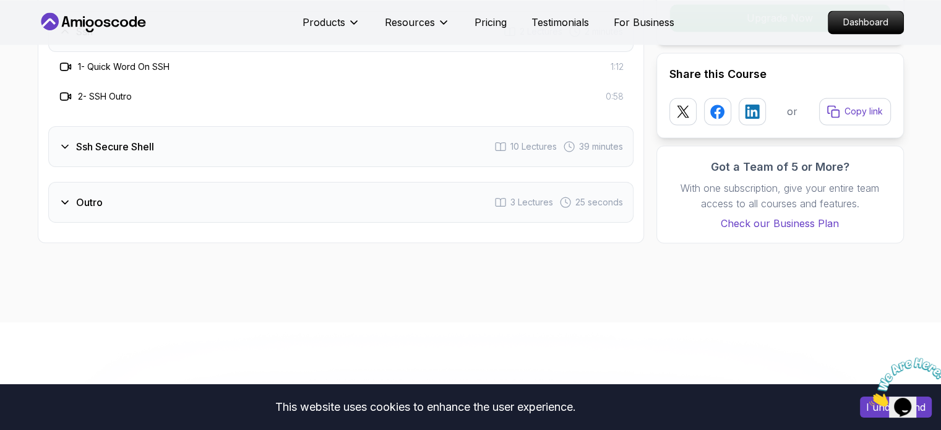
scroll to position [2041, 0]
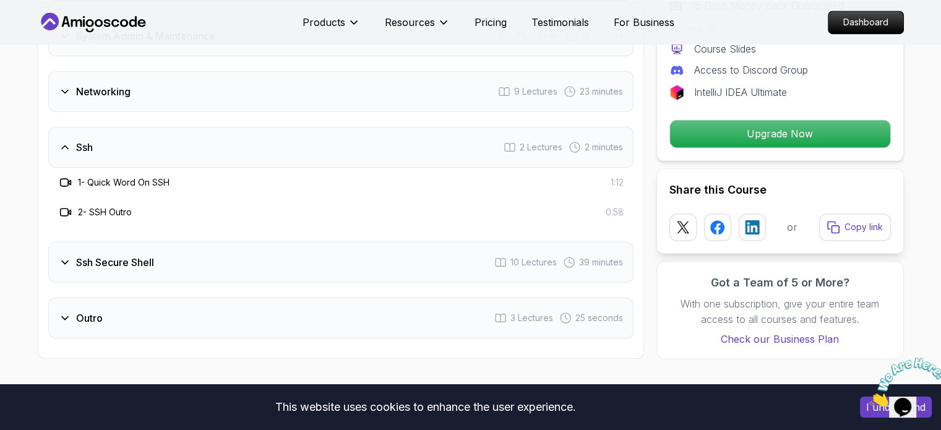
click at [119, 260] on h3 "Ssh Secure Shell" at bounding box center [115, 262] width 78 height 15
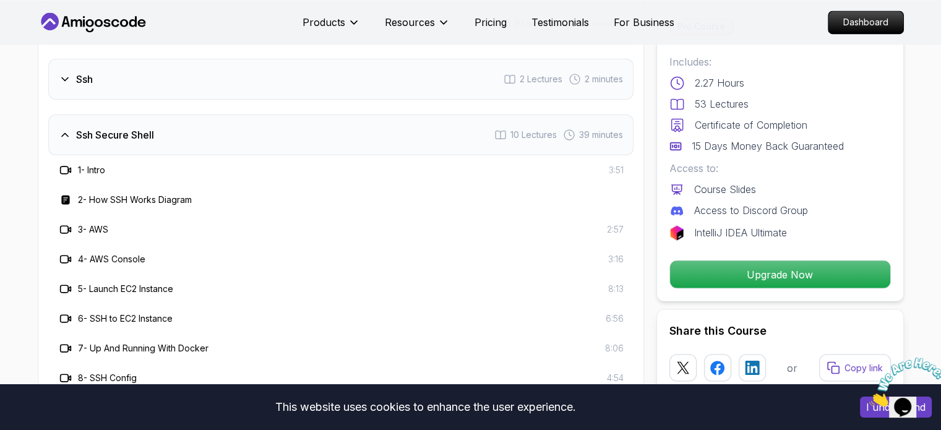
scroll to position [2102, 0]
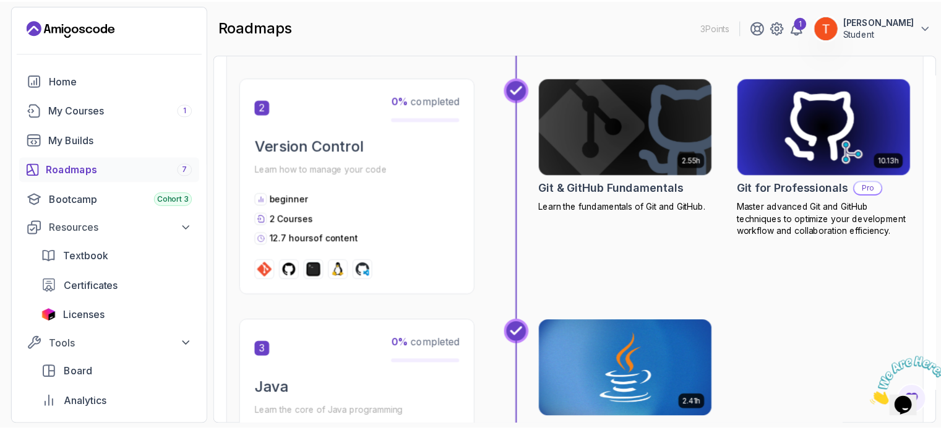
scroll to position [618, 0]
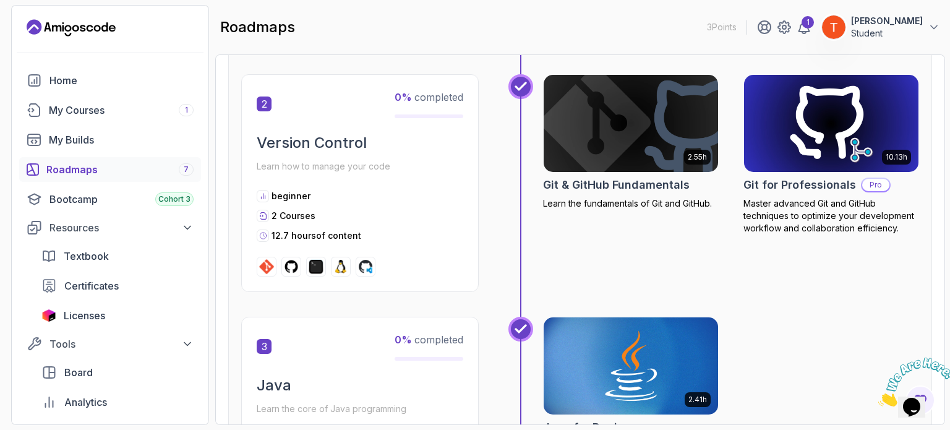
click at [806, 181] on h2 "Git for Professionals" at bounding box center [799, 184] width 113 height 17
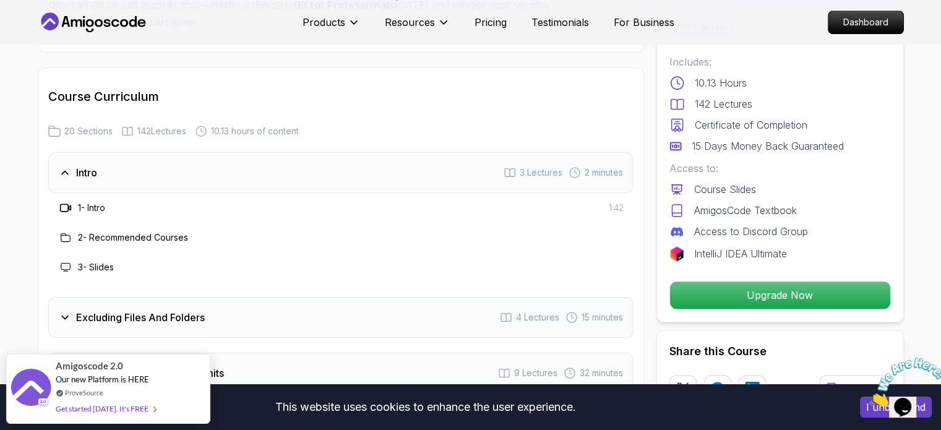
scroll to position [1793, 0]
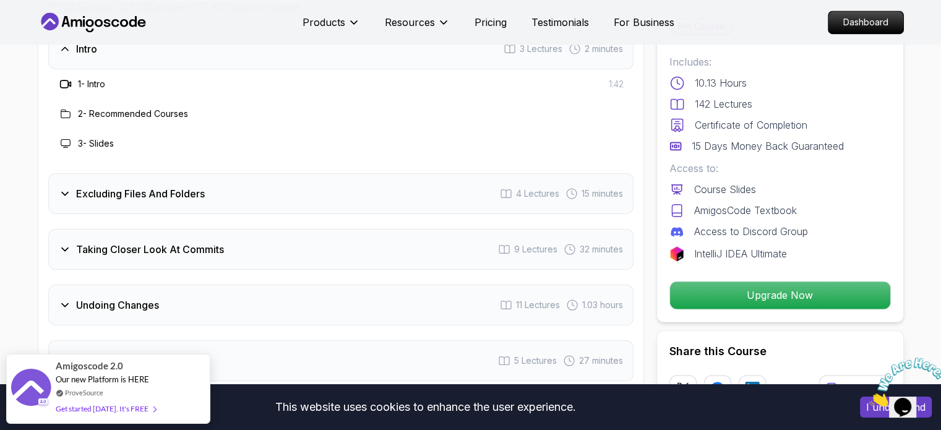
click at [148, 186] on h3 "Excluding Files And Folders" at bounding box center [140, 193] width 129 height 15
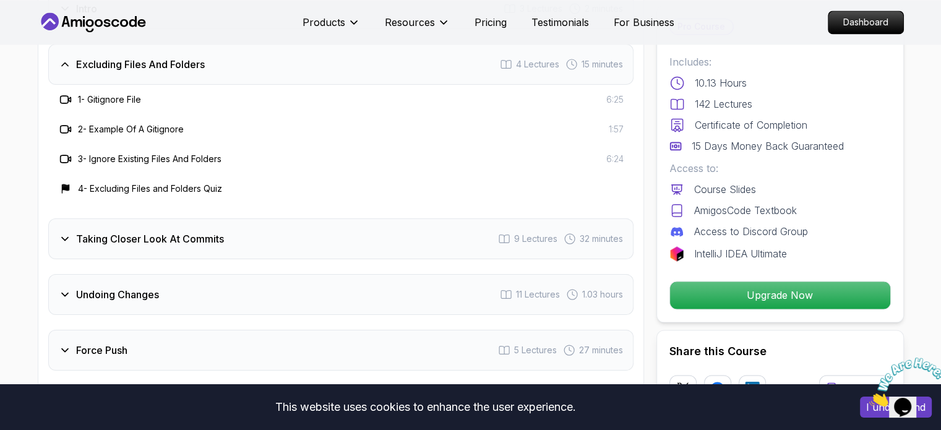
scroll to position [1855, 0]
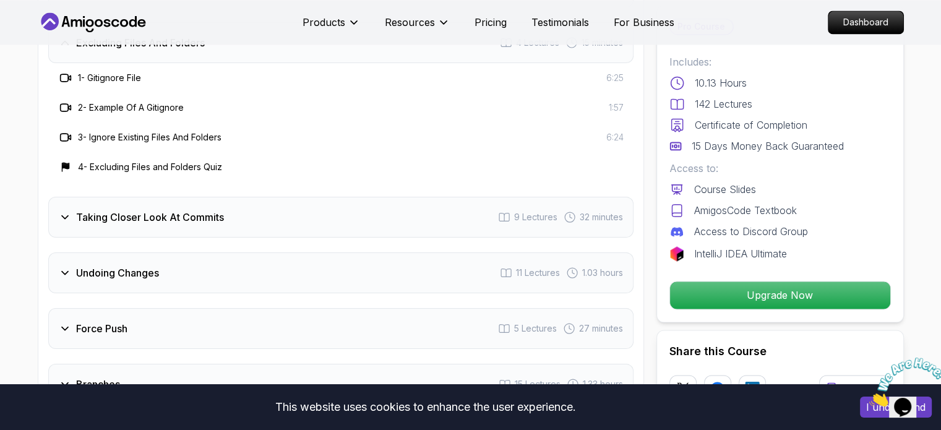
click at [148, 210] on h3 "Taking Closer Look At Commits" at bounding box center [150, 217] width 148 height 15
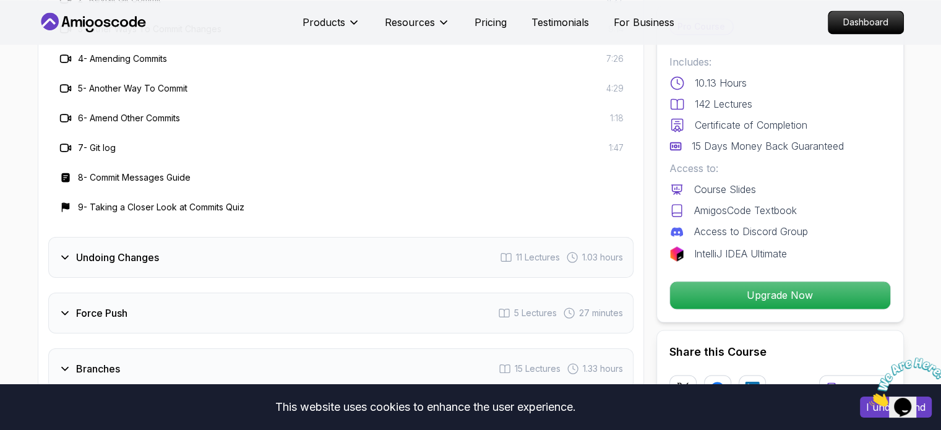
scroll to position [2041, 0]
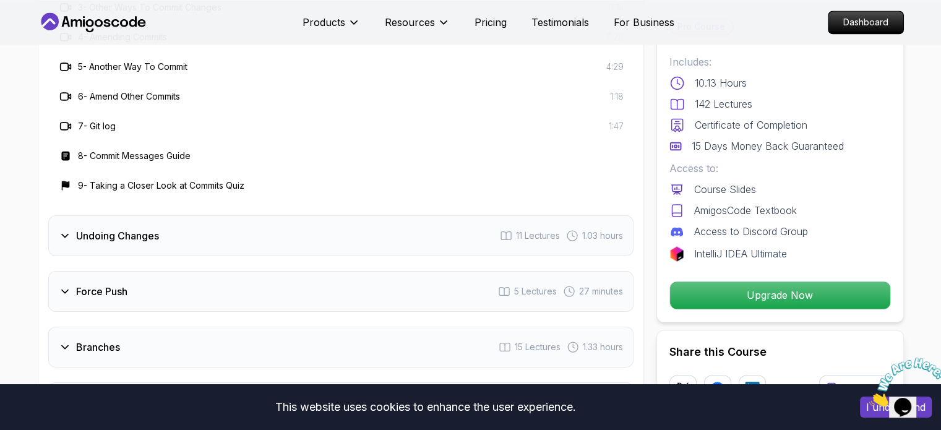
click at [111, 228] on h3 "Undoing Changes" at bounding box center [117, 235] width 83 height 15
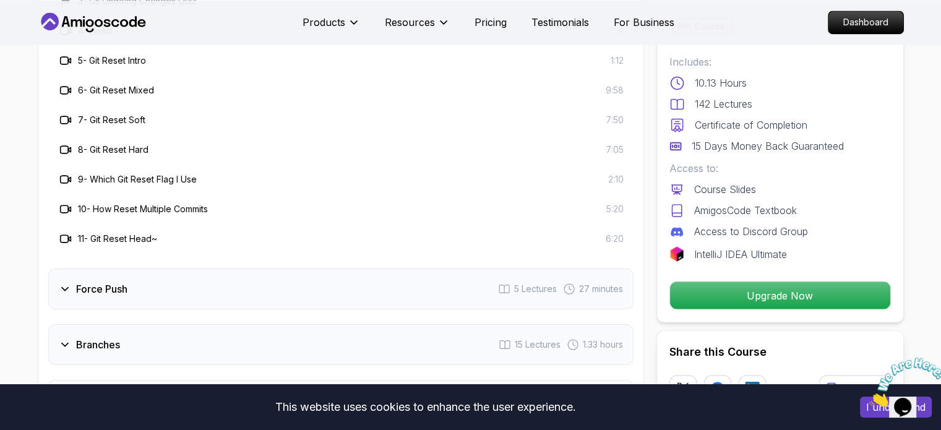
scroll to position [2164, 0]
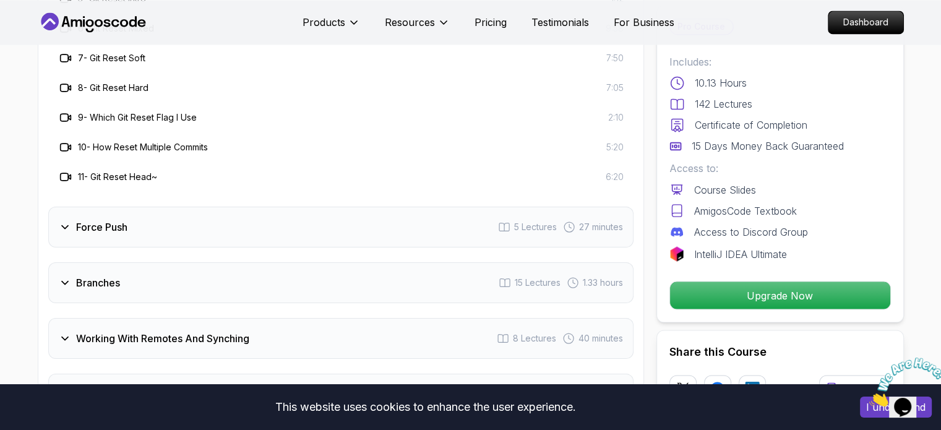
click at [142, 210] on div "Force Push 5 Lectures 27 minutes" at bounding box center [340, 227] width 585 height 41
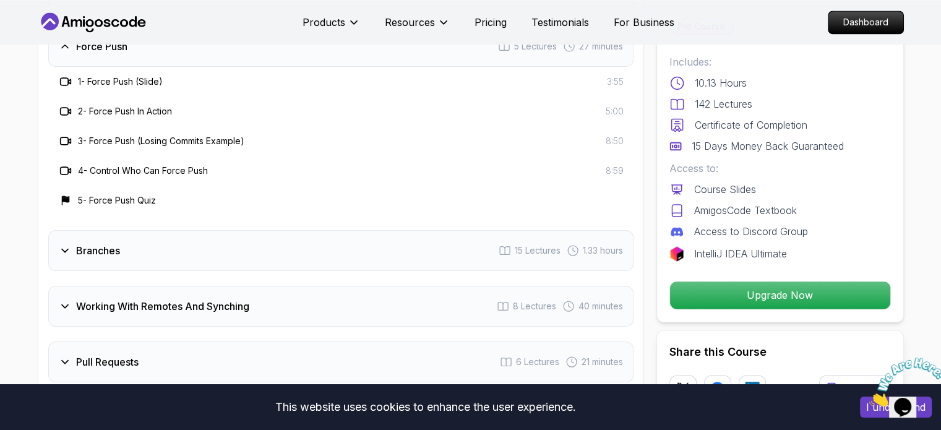
scroll to position [2041, 0]
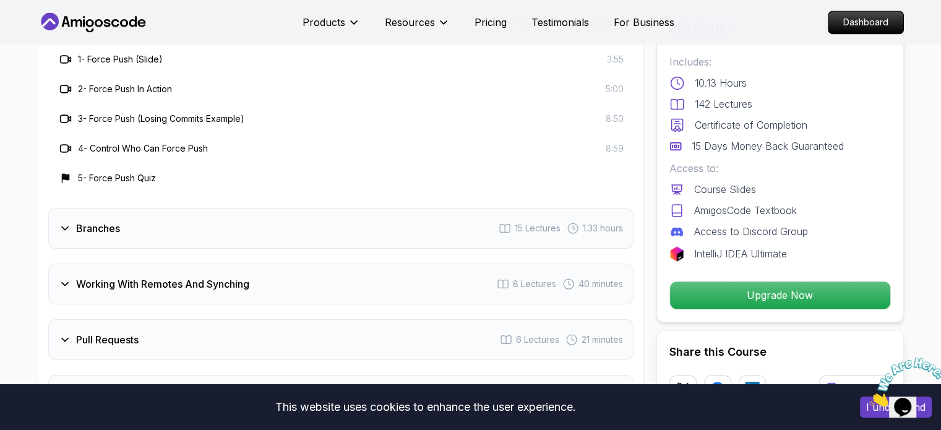
click at [114, 221] on h3 "Branches" at bounding box center [98, 228] width 44 height 15
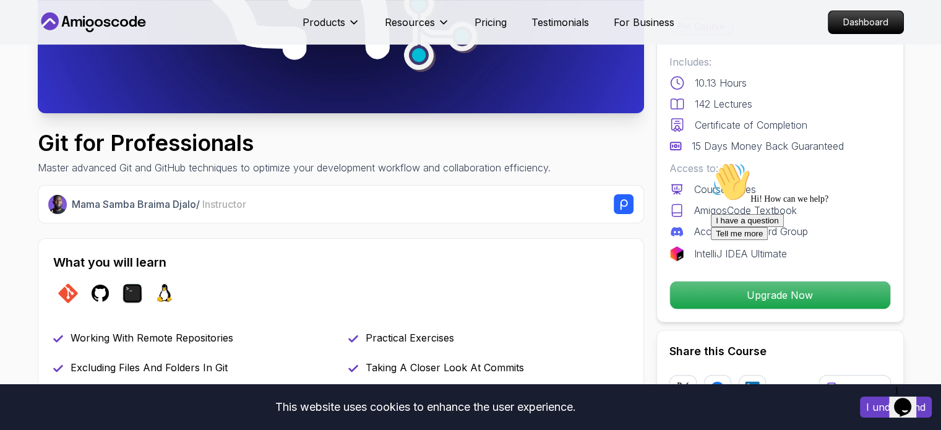
scroll to position [309, 0]
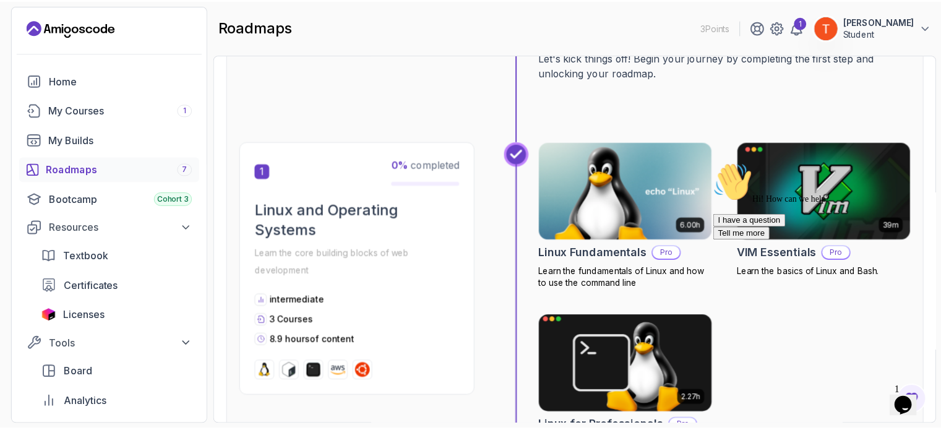
scroll to position [187, 0]
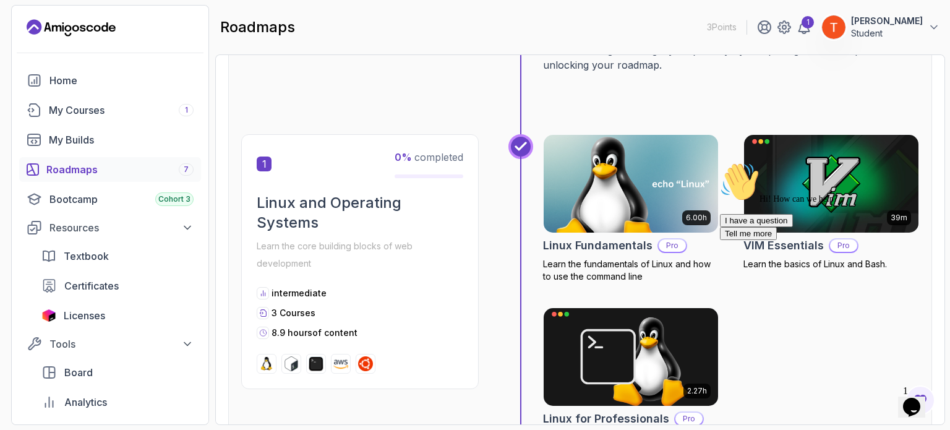
click at [604, 239] on h2 "Linux Fundamentals" at bounding box center [597, 245] width 109 height 17
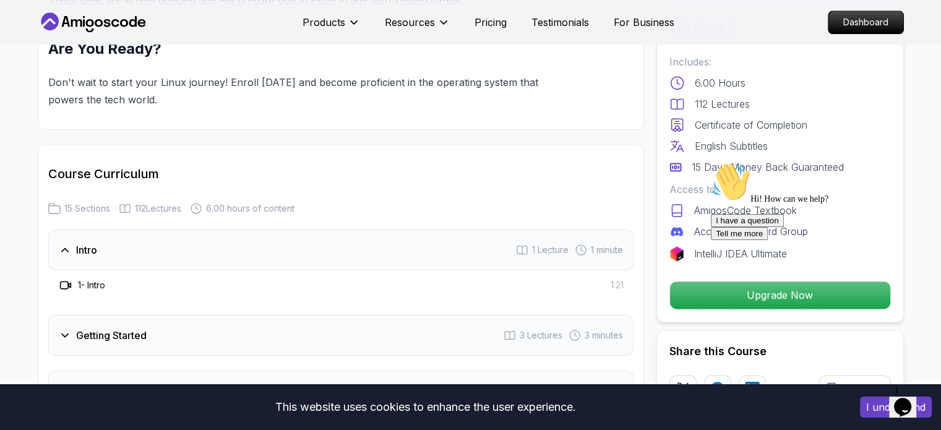
scroll to position [1494, 0]
